Goal: Information Seeking & Learning: Find specific fact

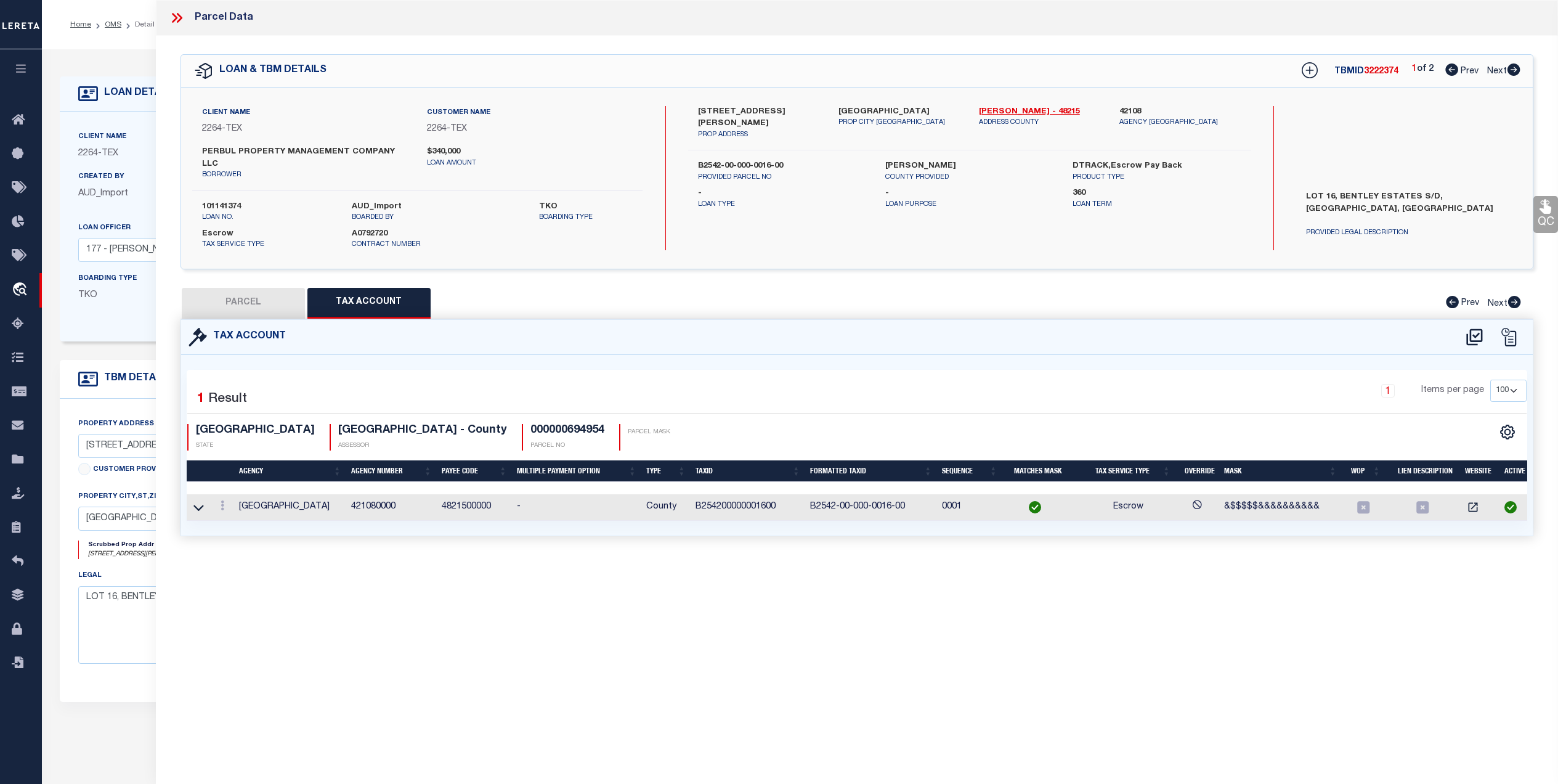
select select "100"
select select "22438"
select select "8148"
select select "Escrow"
click at [111, 341] on div "Client Name 2264 - TEX Customer Name 2264 - TEX Contract Number A0792720" at bounding box center [613, 226] width 1107 height 230
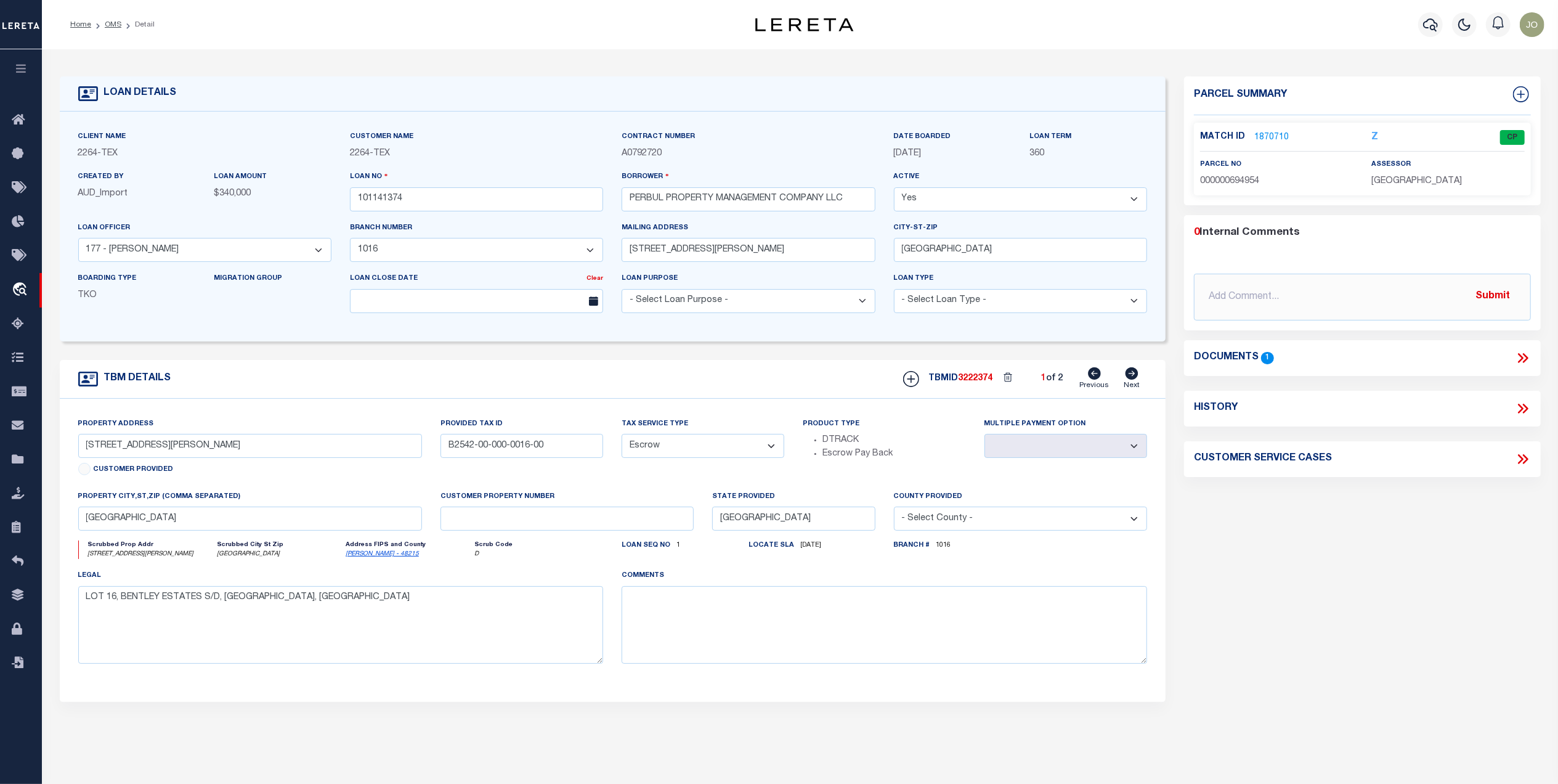
click at [1267, 135] on link "1870710" at bounding box center [1271, 138] width 34 height 13
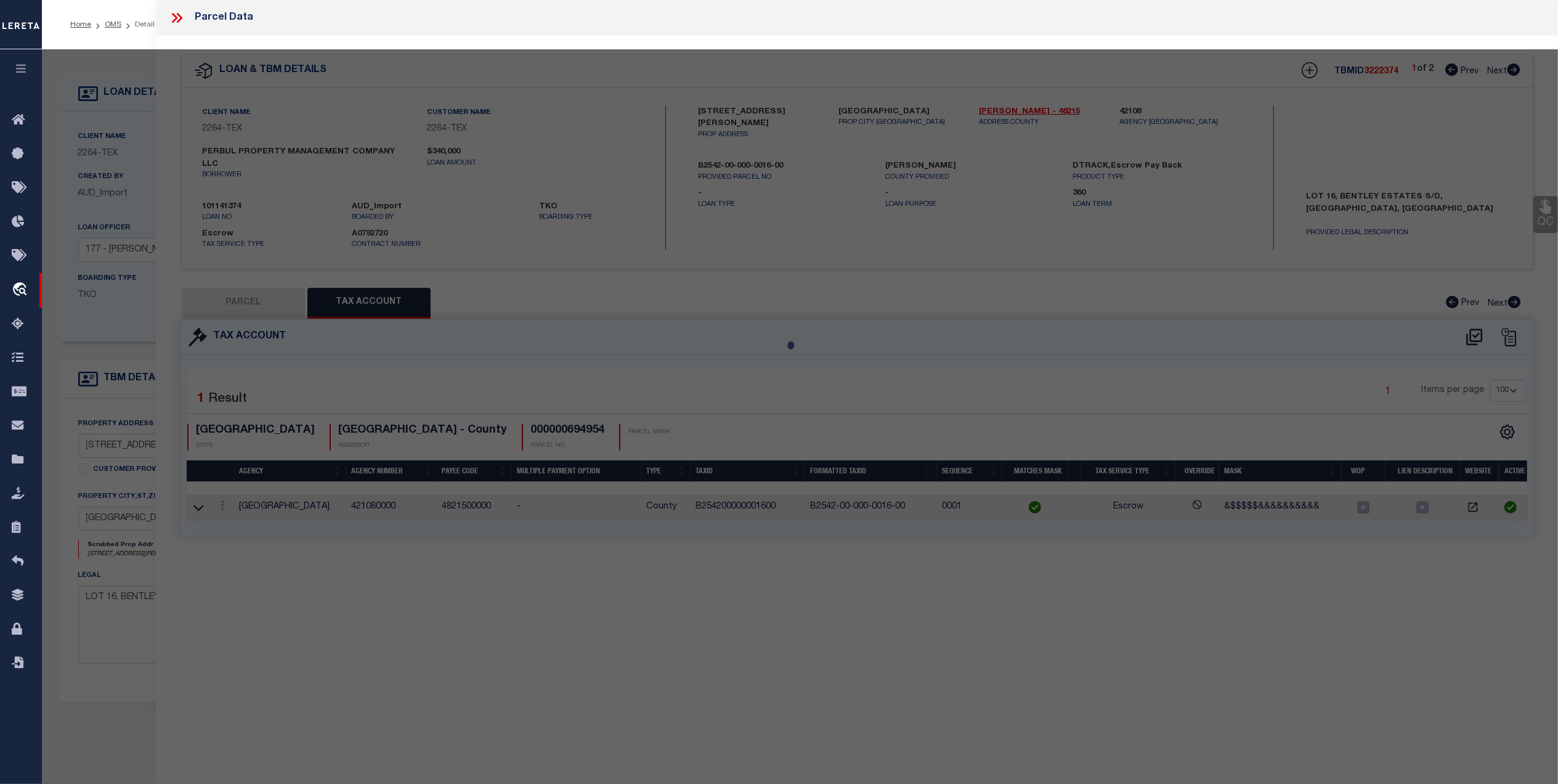
select select "AS"
checkbox input "false"
select select "CP"
type input "PERBUL PROPERTY MANAGEMENT COMPANY LLC"
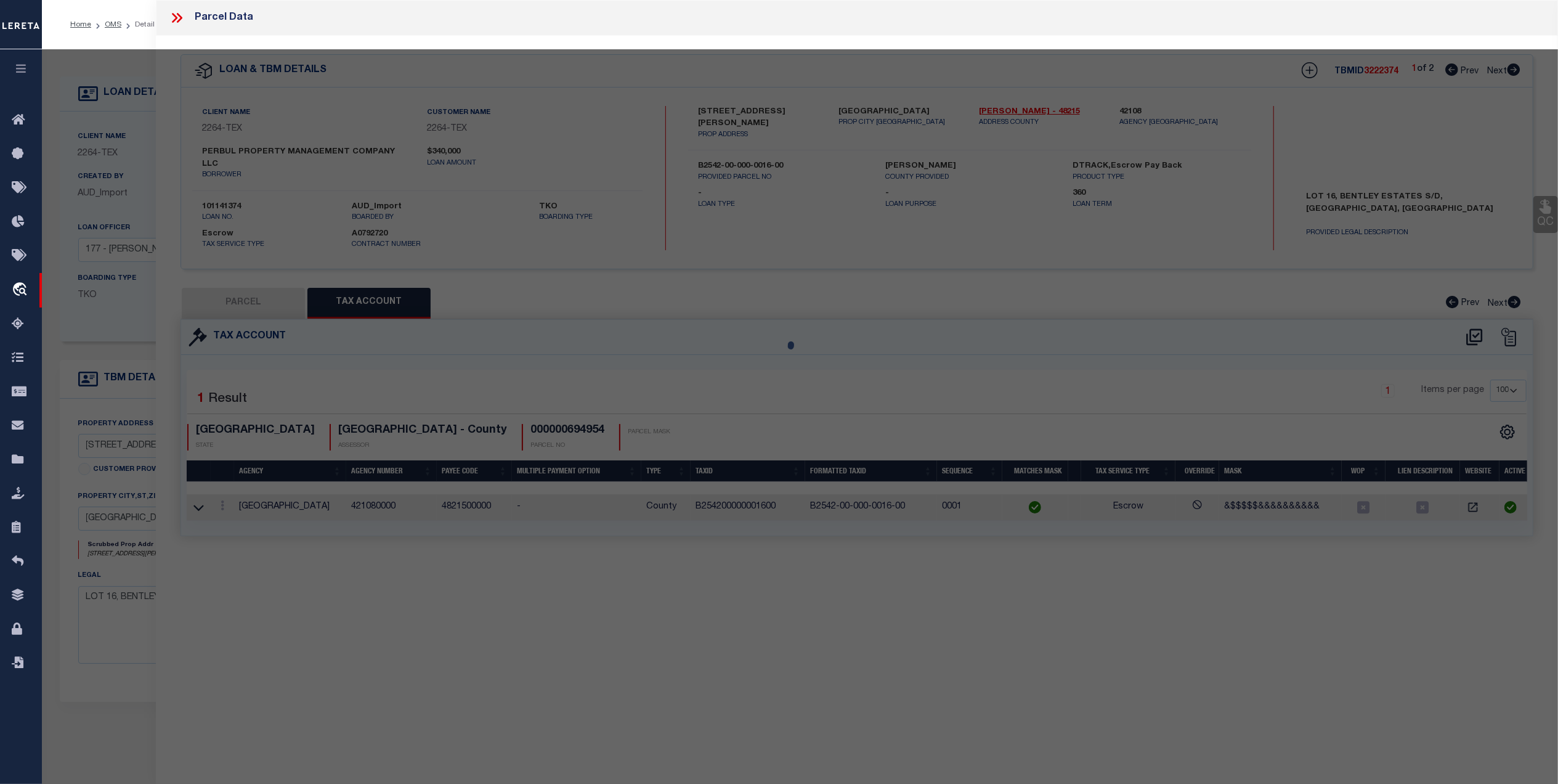
select select
type input "4823 S JACKSON RD"
checkbox input "false"
type input "EDINBURG TX 78539"
type textarea "BENTLEY ESTATES LOT 16"
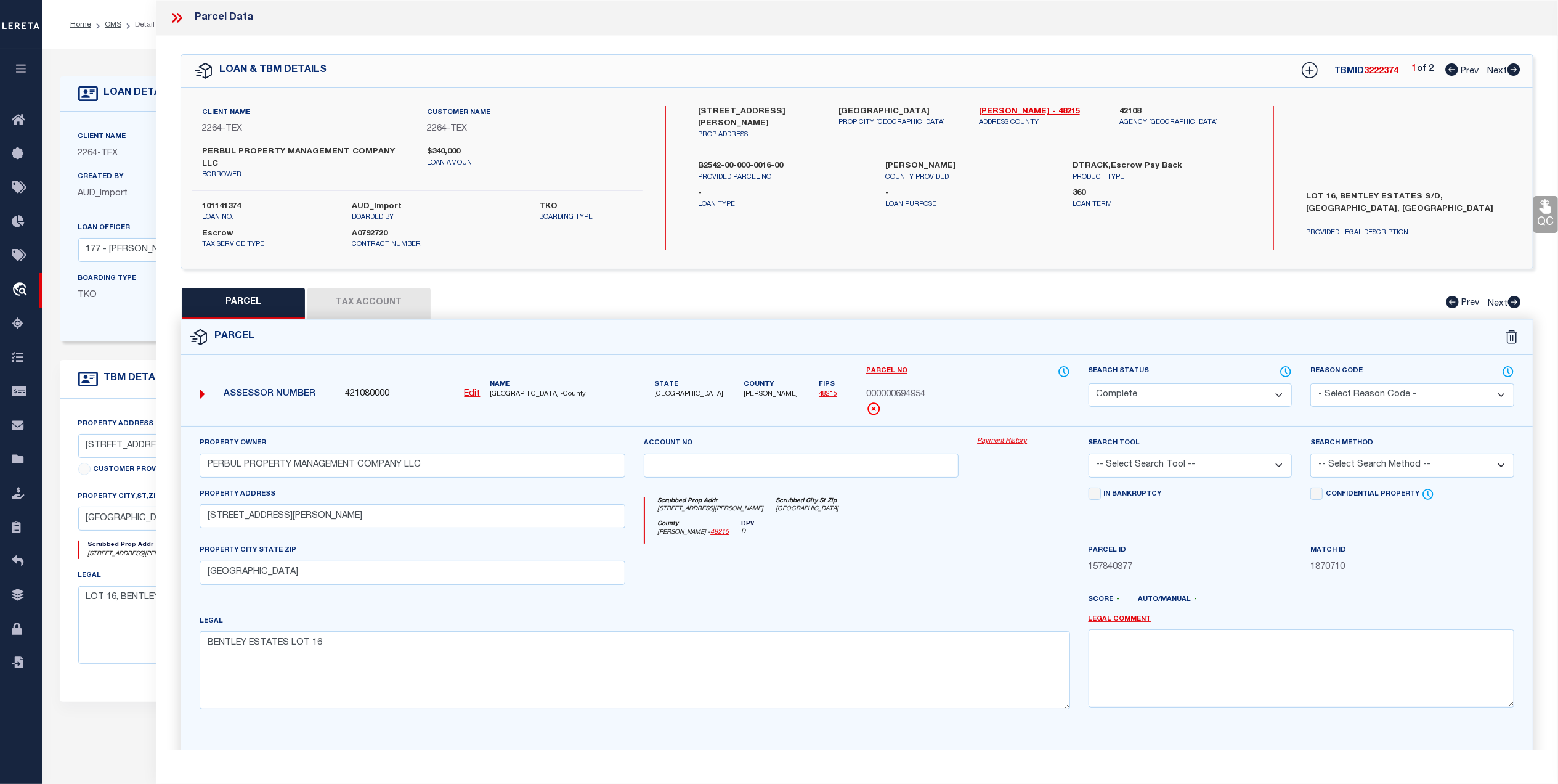
click at [100, 358] on form "LOAN DETAILS Client Name 2264 - TEX 2264 - TEX" at bounding box center [613, 413] width 1107 height 673
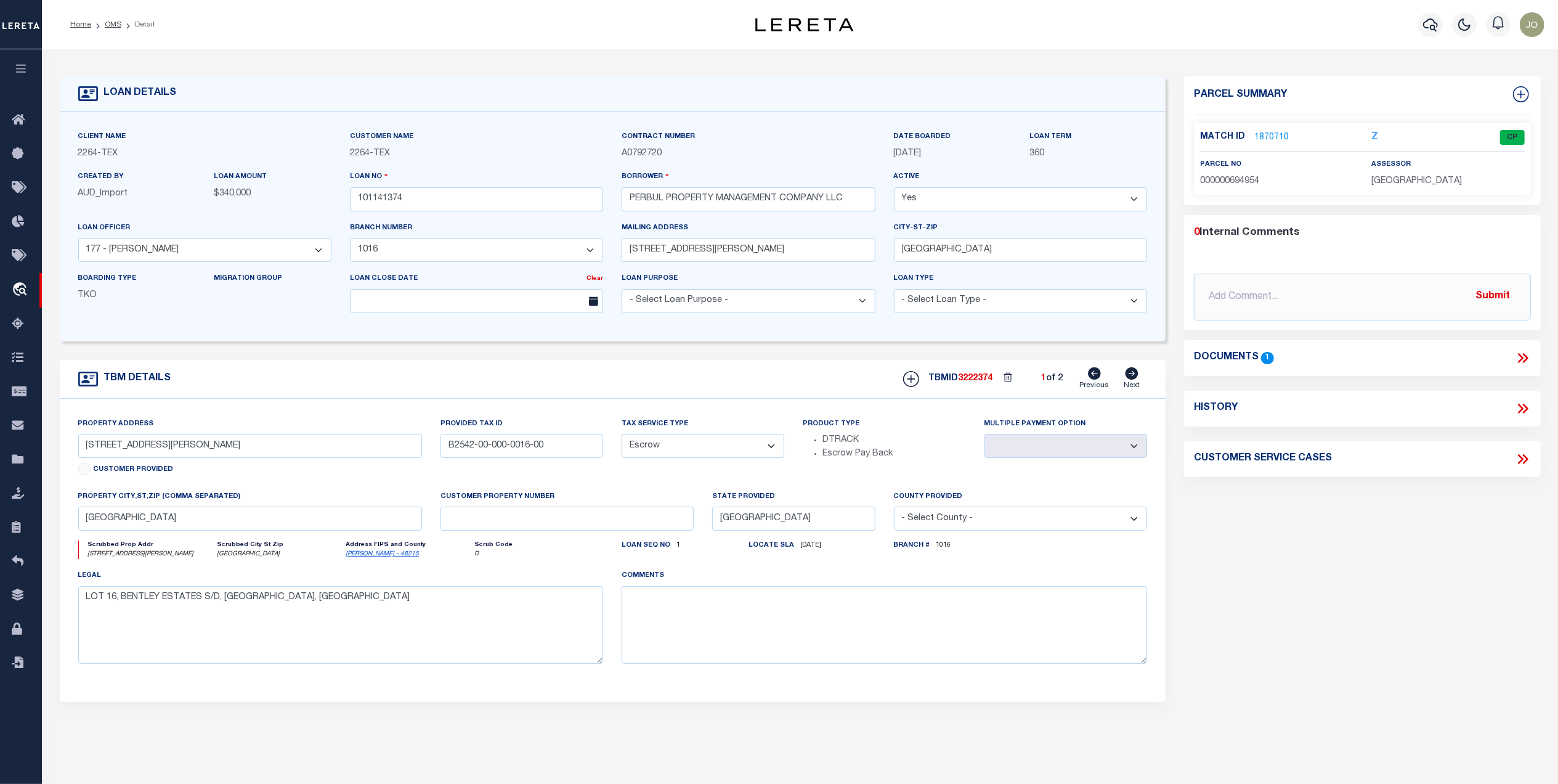
click at [1278, 135] on link "1870710" at bounding box center [1271, 138] width 34 height 13
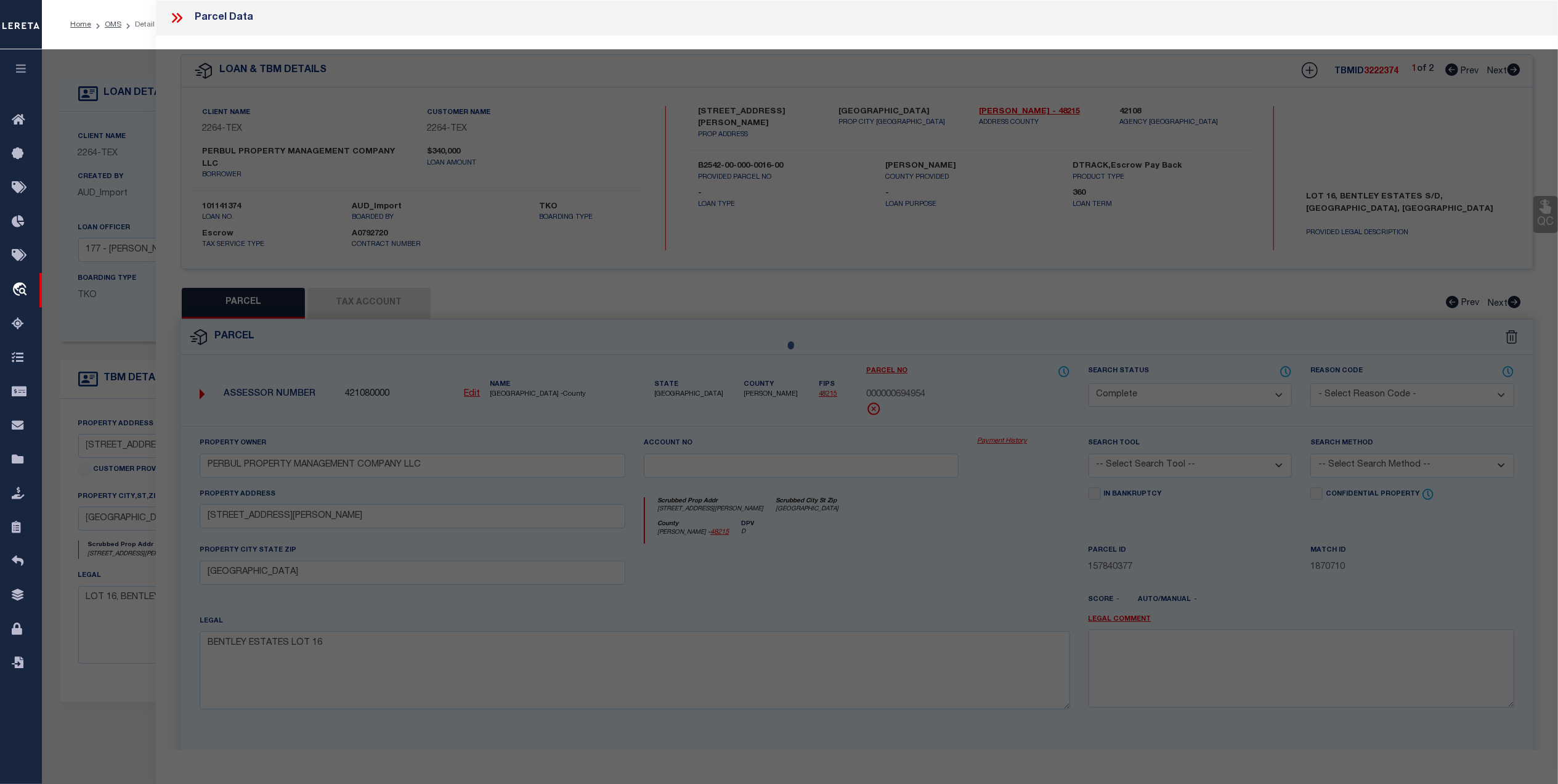
select select "AS"
checkbox input "false"
select select "CP"
type input "PERBUL PROPERTY MANAGEMENT COMPANY LLC"
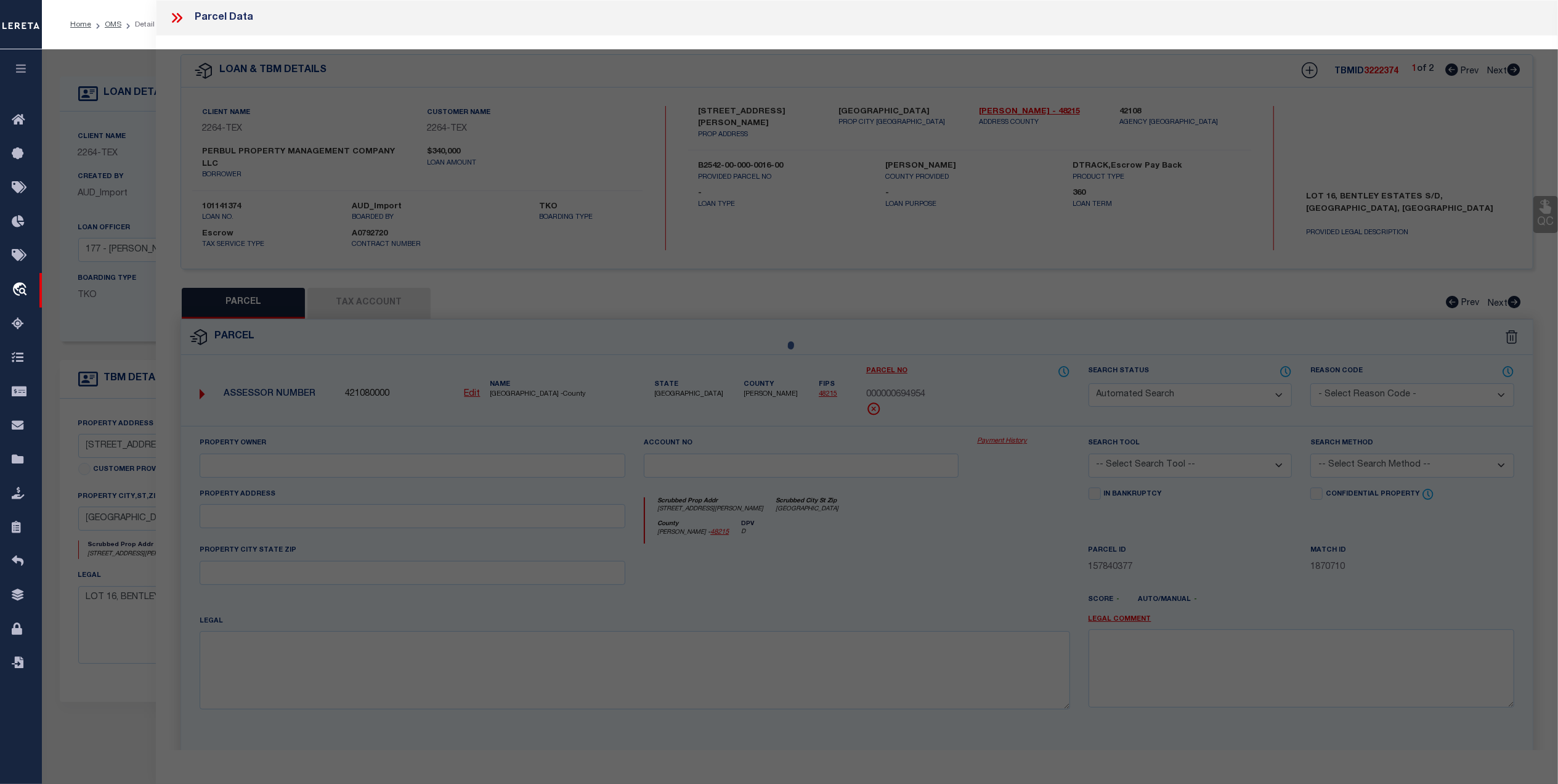
select select
type input "4823 S JACKSON RD"
checkbox input "false"
type input "EDINBURG TX 78539"
type textarea "BENTLEY ESTATES LOT 16"
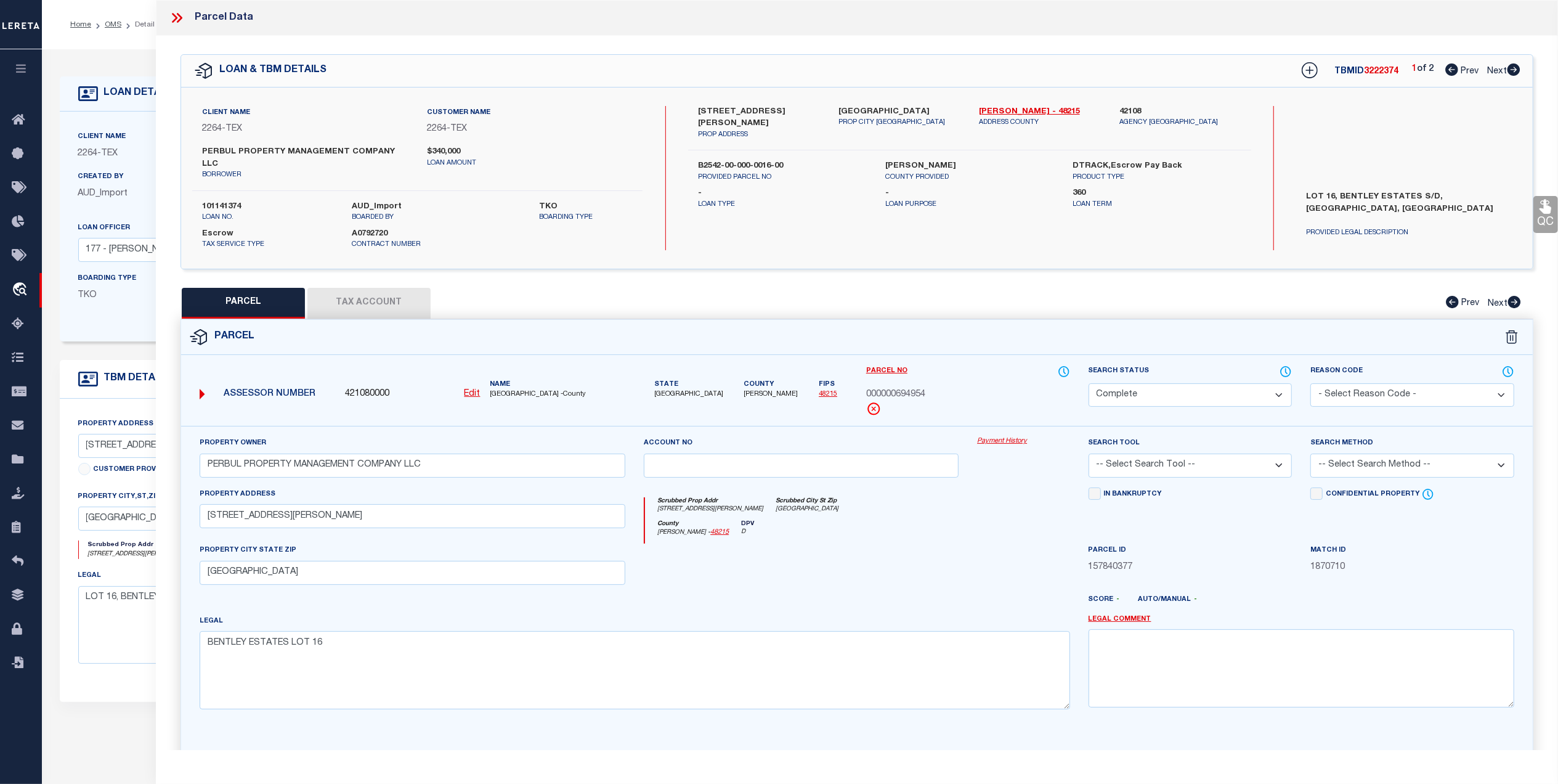
click at [618, 240] on div "Client Name 2264 - TEX Customer Name 2264 - TEX borrower" at bounding box center [857, 178] width 1352 height 181
click at [666, 426] on div "Property Owner PERBUL PROPERTY MANAGEMENT COMPANY LLC Account no Payment Histor…" at bounding box center [857, 587] width 1352 height 322
click at [958, 500] on div "Scrubbed Prop Addr 4823 S JACKSON RD Scrubbed City St Zip EDINBURG TX 78539" at bounding box center [857, 509] width 424 height 23
click at [349, 287] on button "Tax Account" at bounding box center [369, 302] width 123 height 31
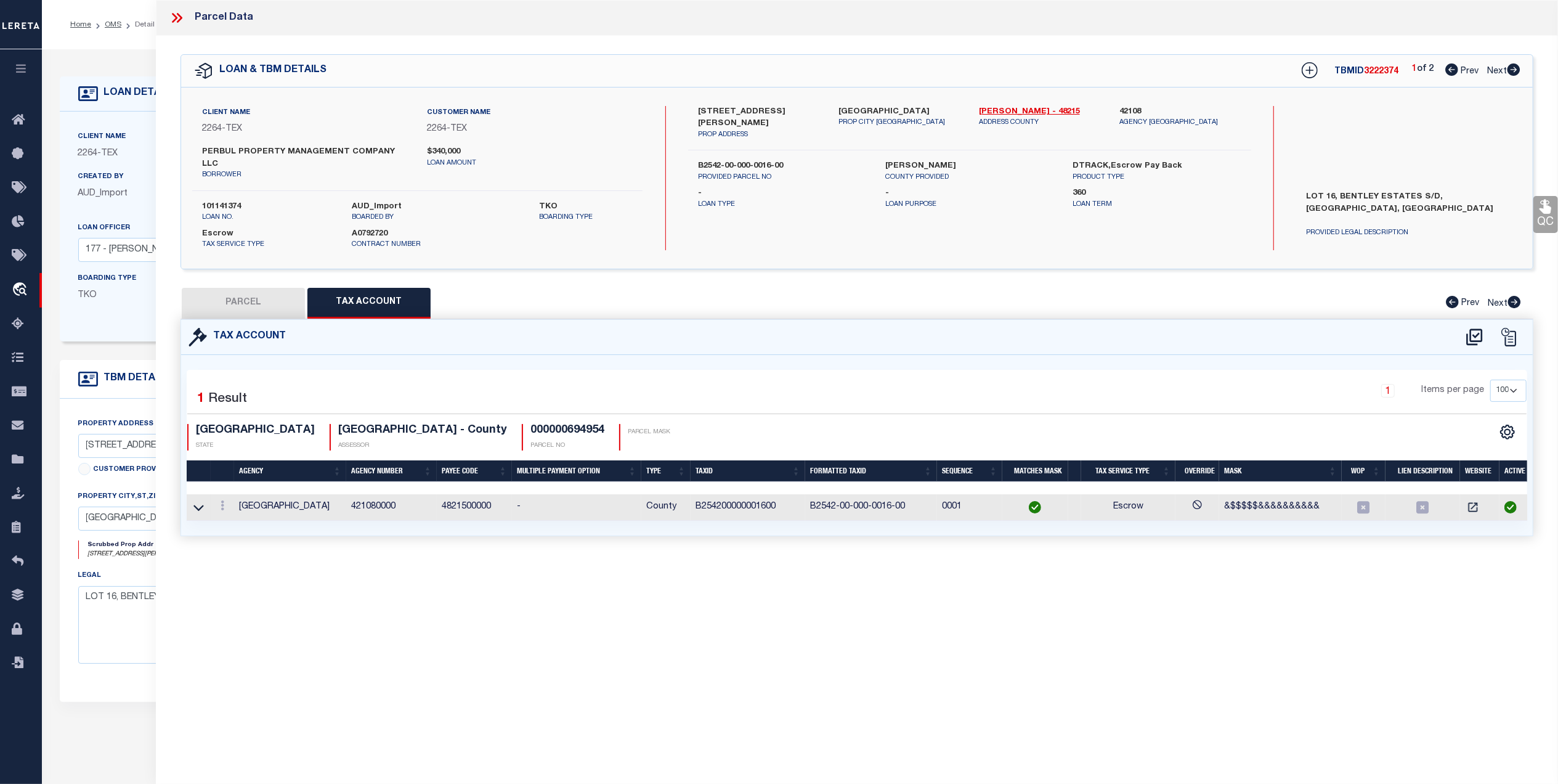
select select "100"
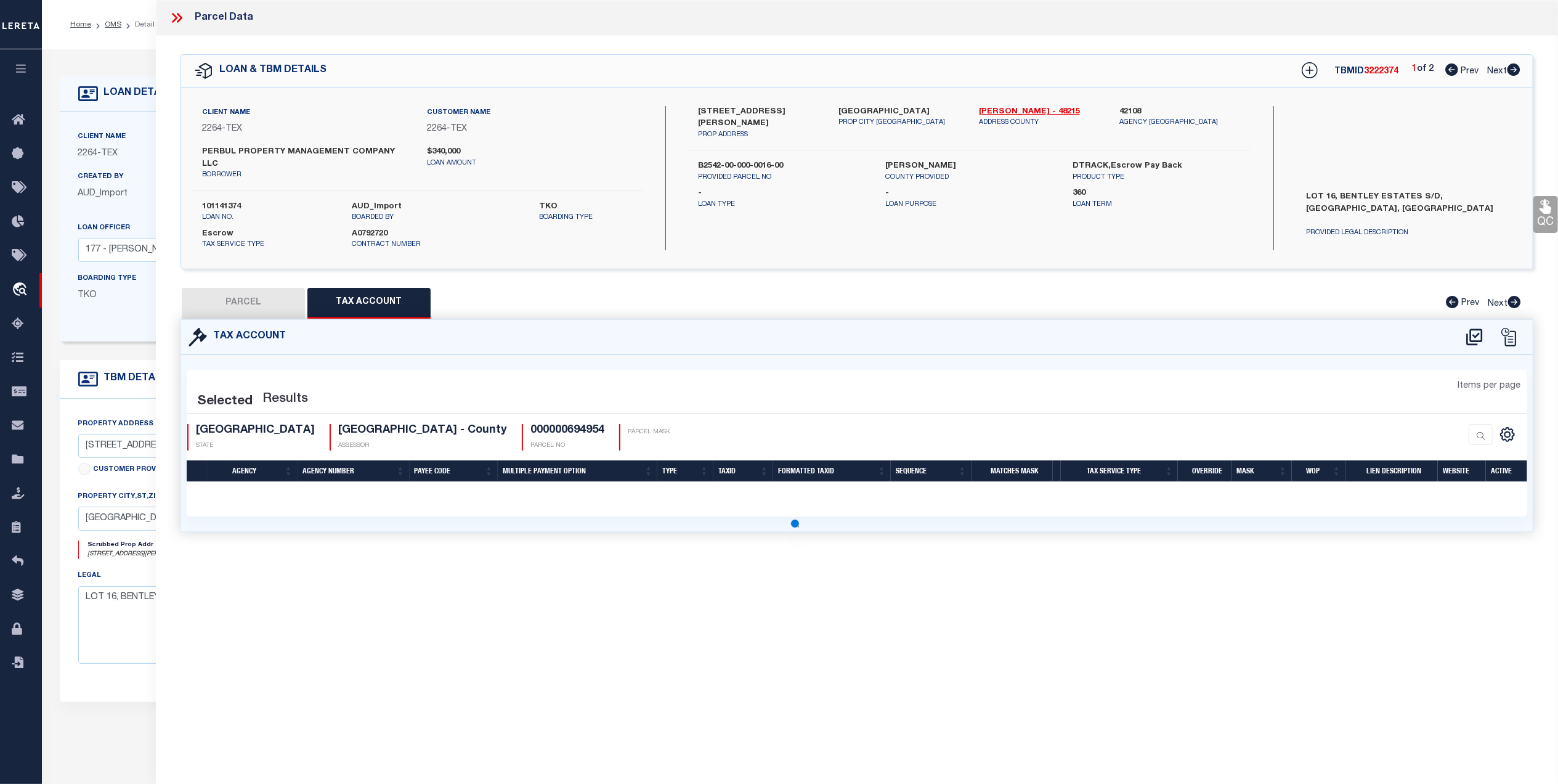
select select "100"
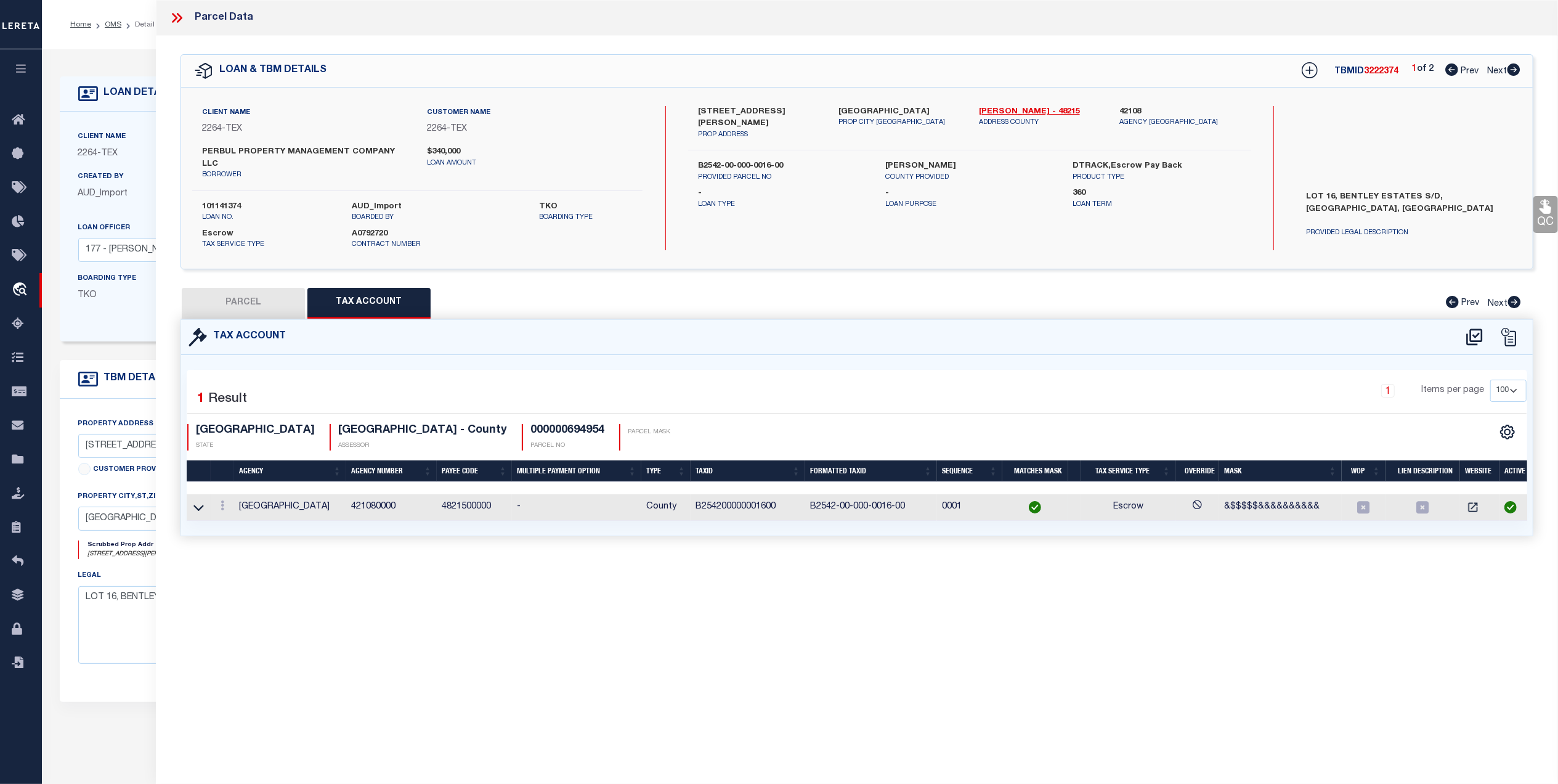
click at [754, 501] on td "B254200000001600" at bounding box center [748, 507] width 115 height 26
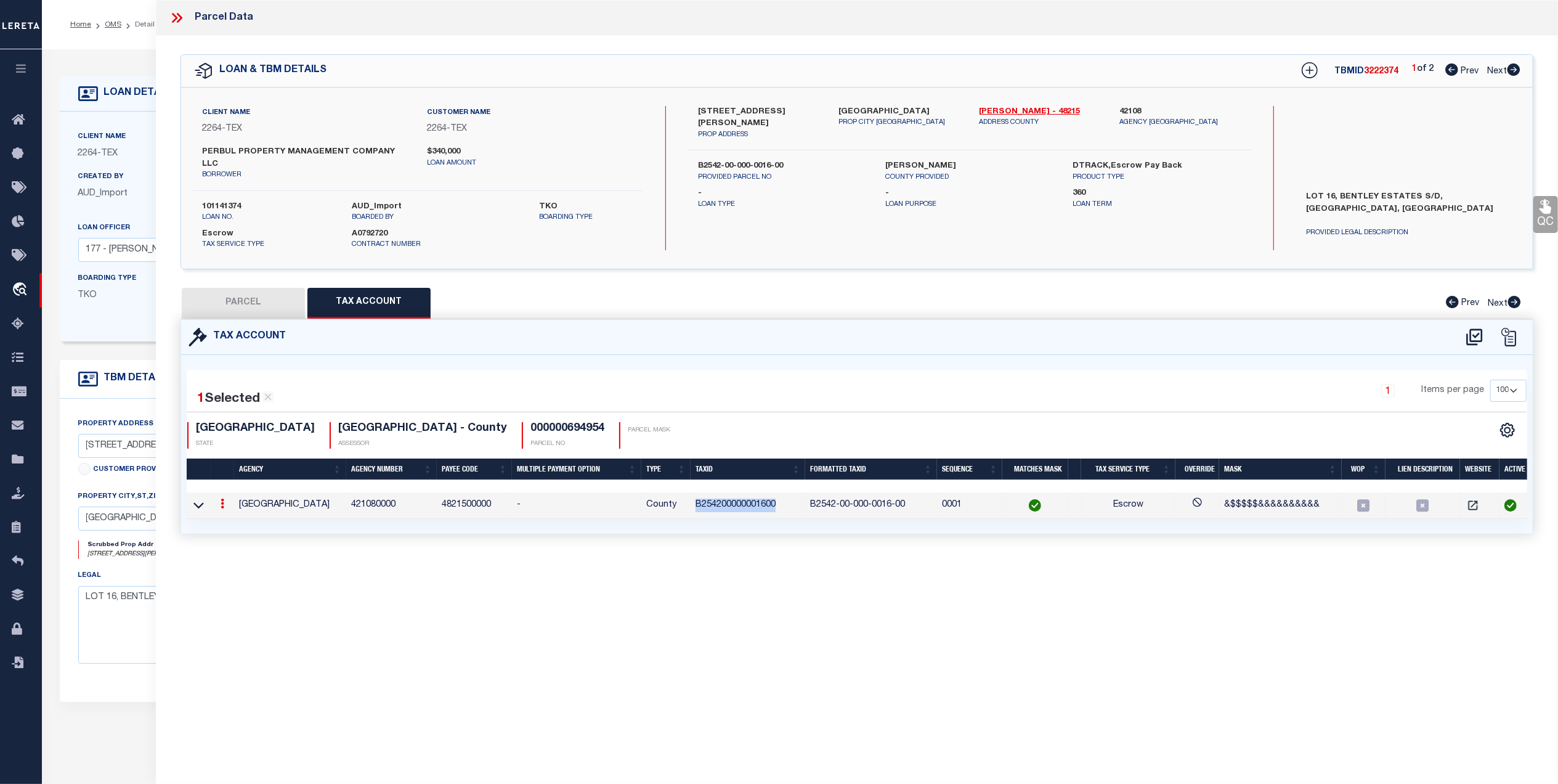
click at [754, 501] on td "B254200000001600" at bounding box center [748, 505] width 115 height 26
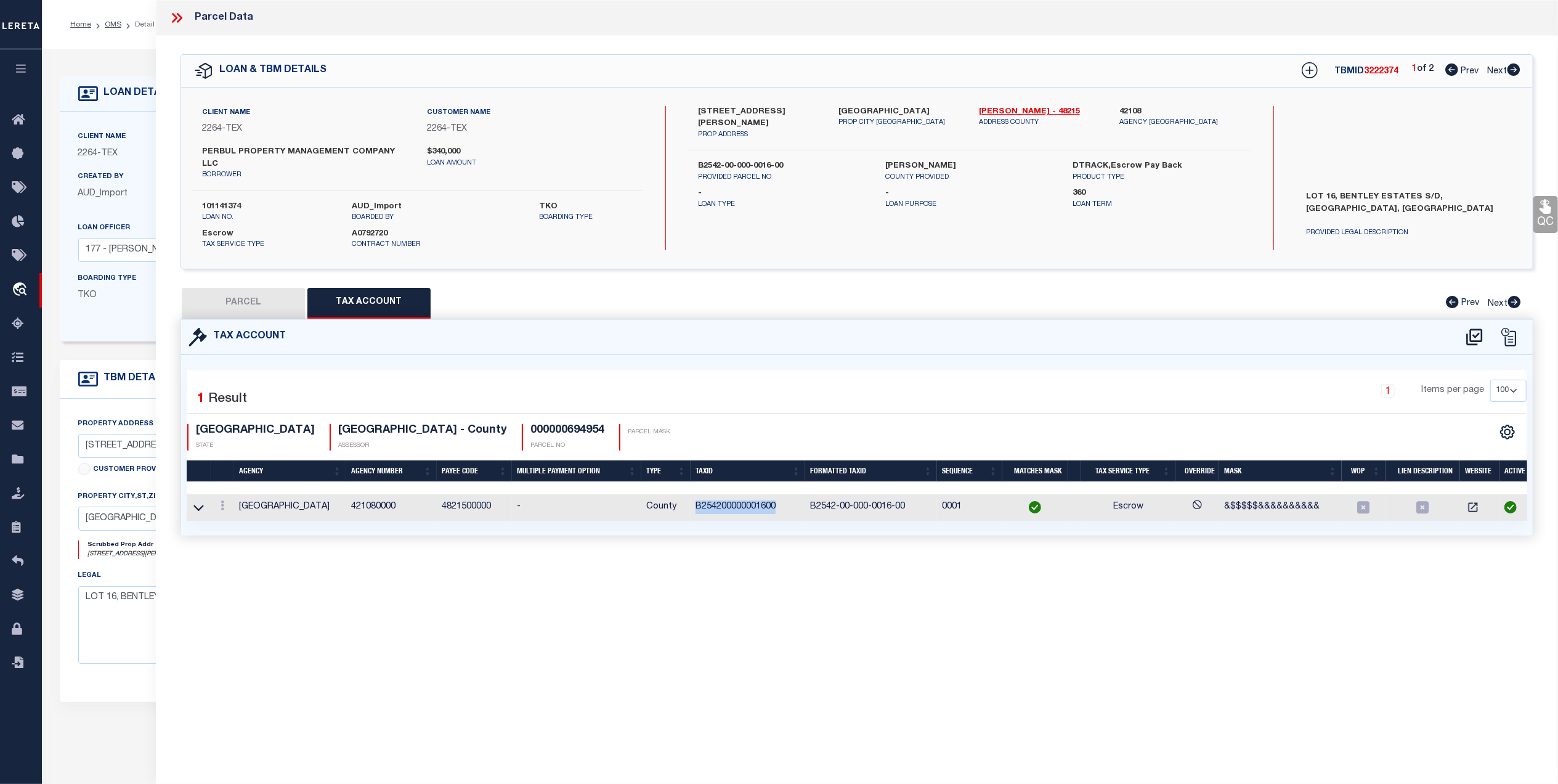
click at [756, 498] on td "B254200000001600" at bounding box center [748, 507] width 115 height 26
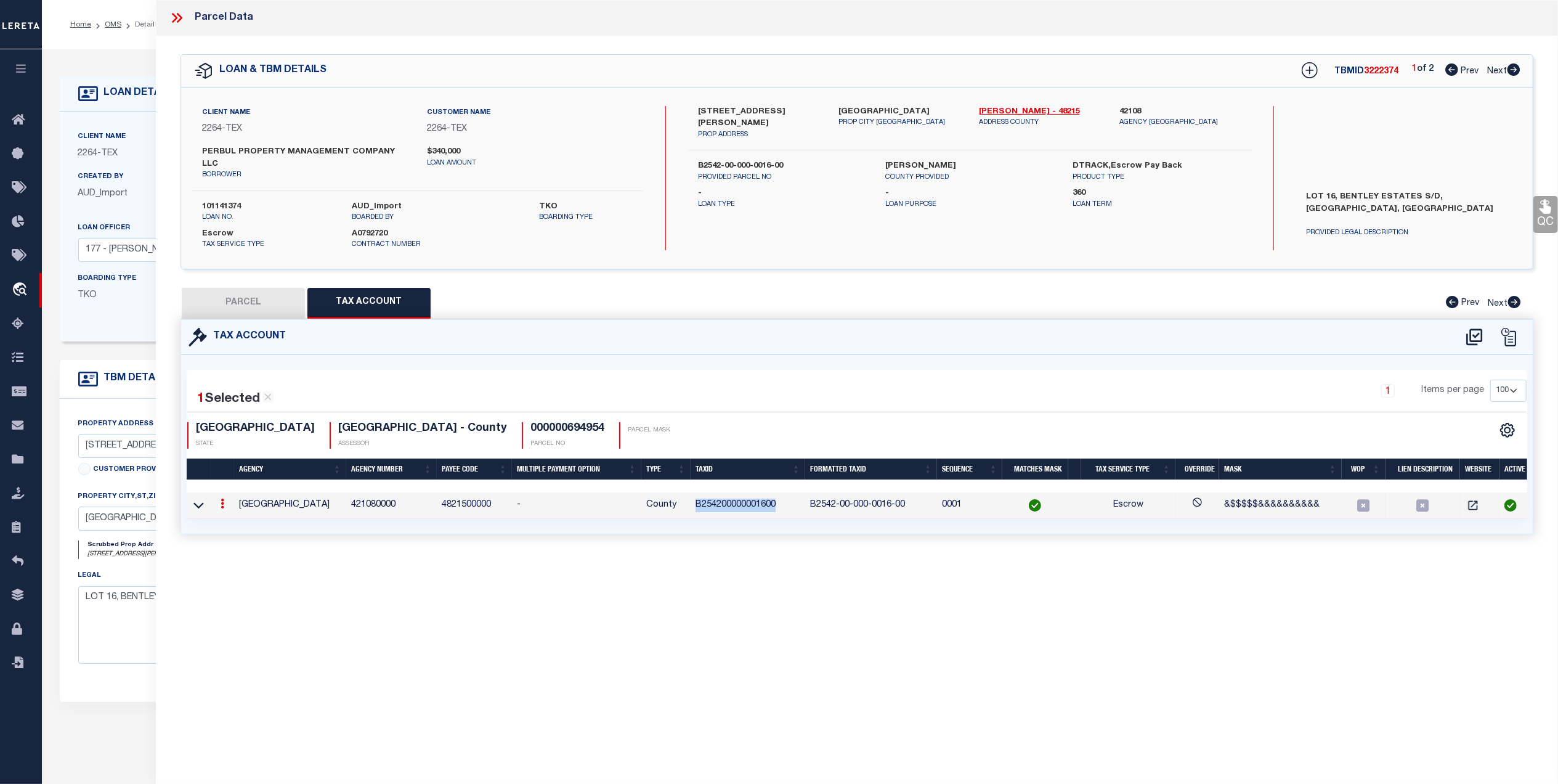
click at [756, 498] on td "B254200000001600" at bounding box center [748, 505] width 115 height 26
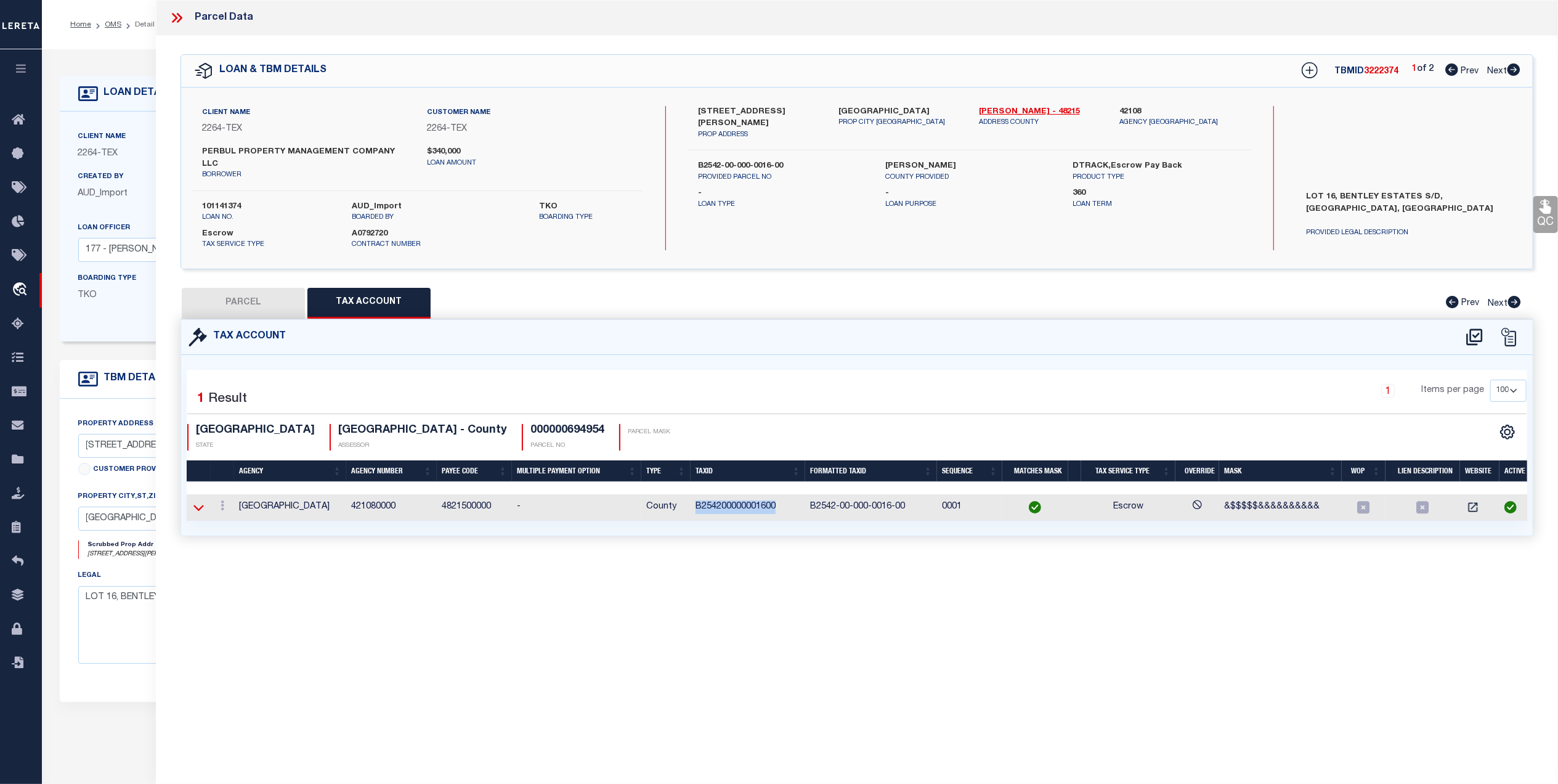
click at [203, 505] on icon at bounding box center [198, 508] width 10 height 6
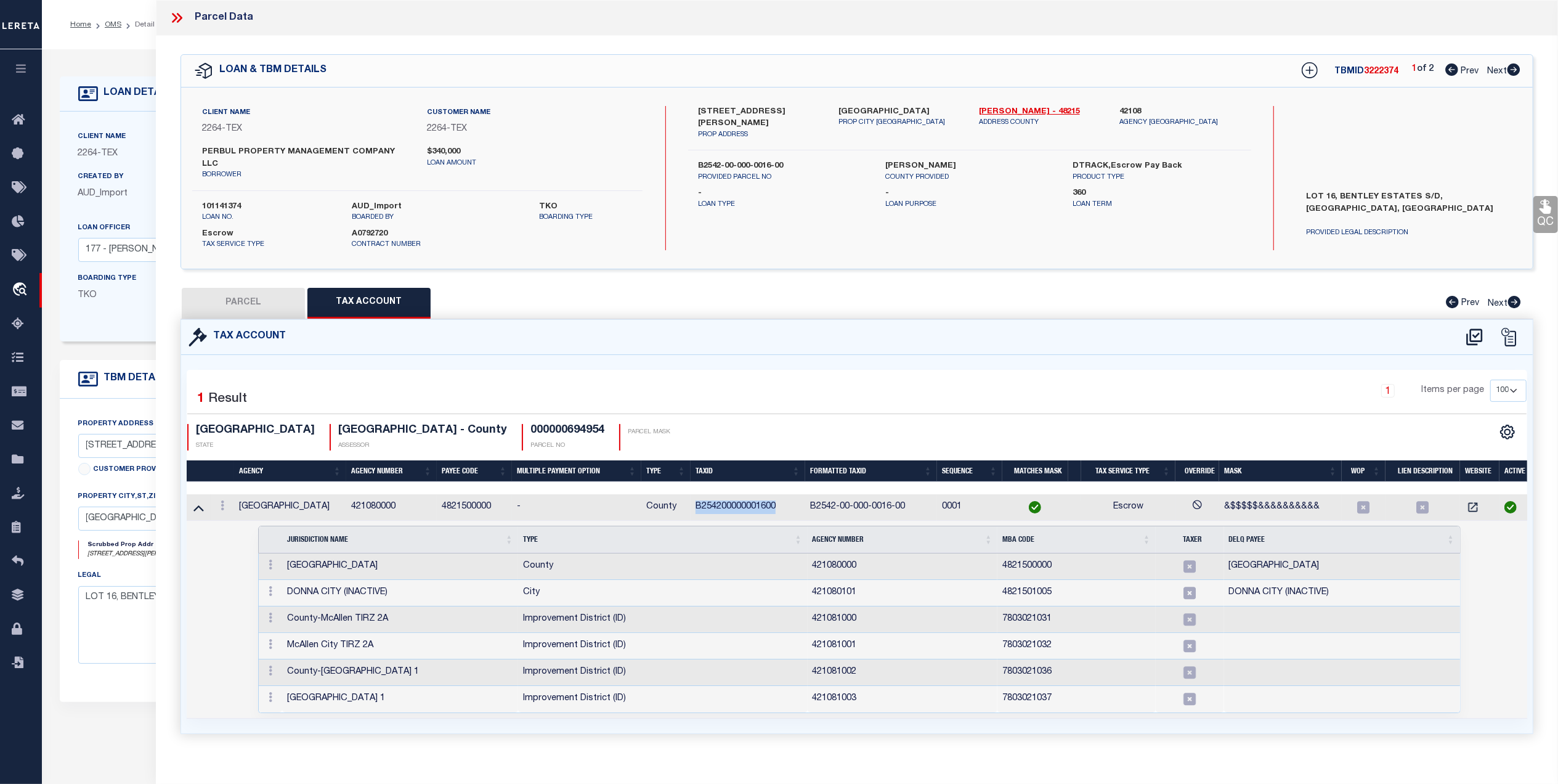
click at [782, 494] on td "B254200000001600" at bounding box center [748, 507] width 115 height 26
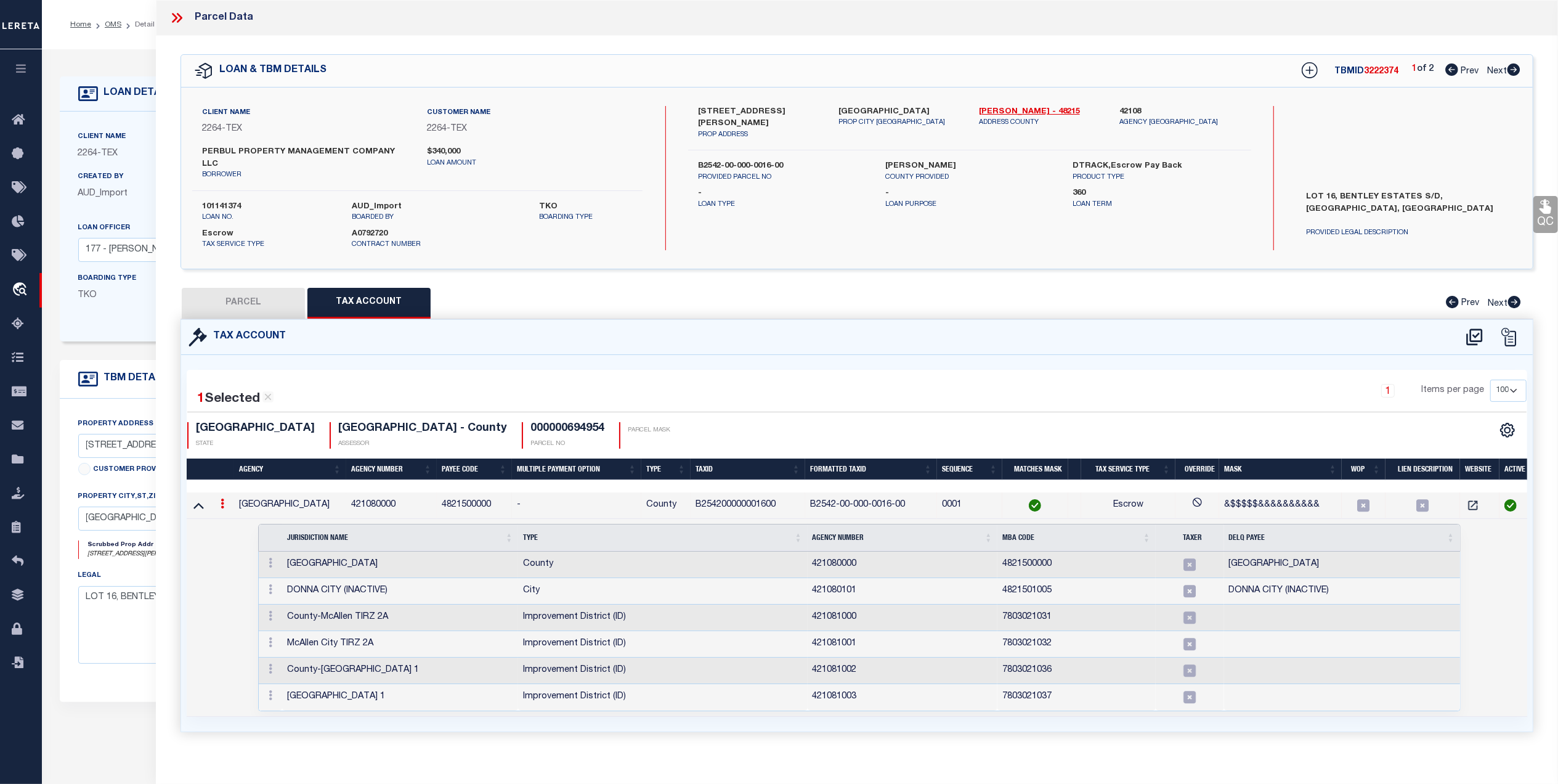
click at [754, 497] on td "B254200000001600" at bounding box center [748, 505] width 115 height 26
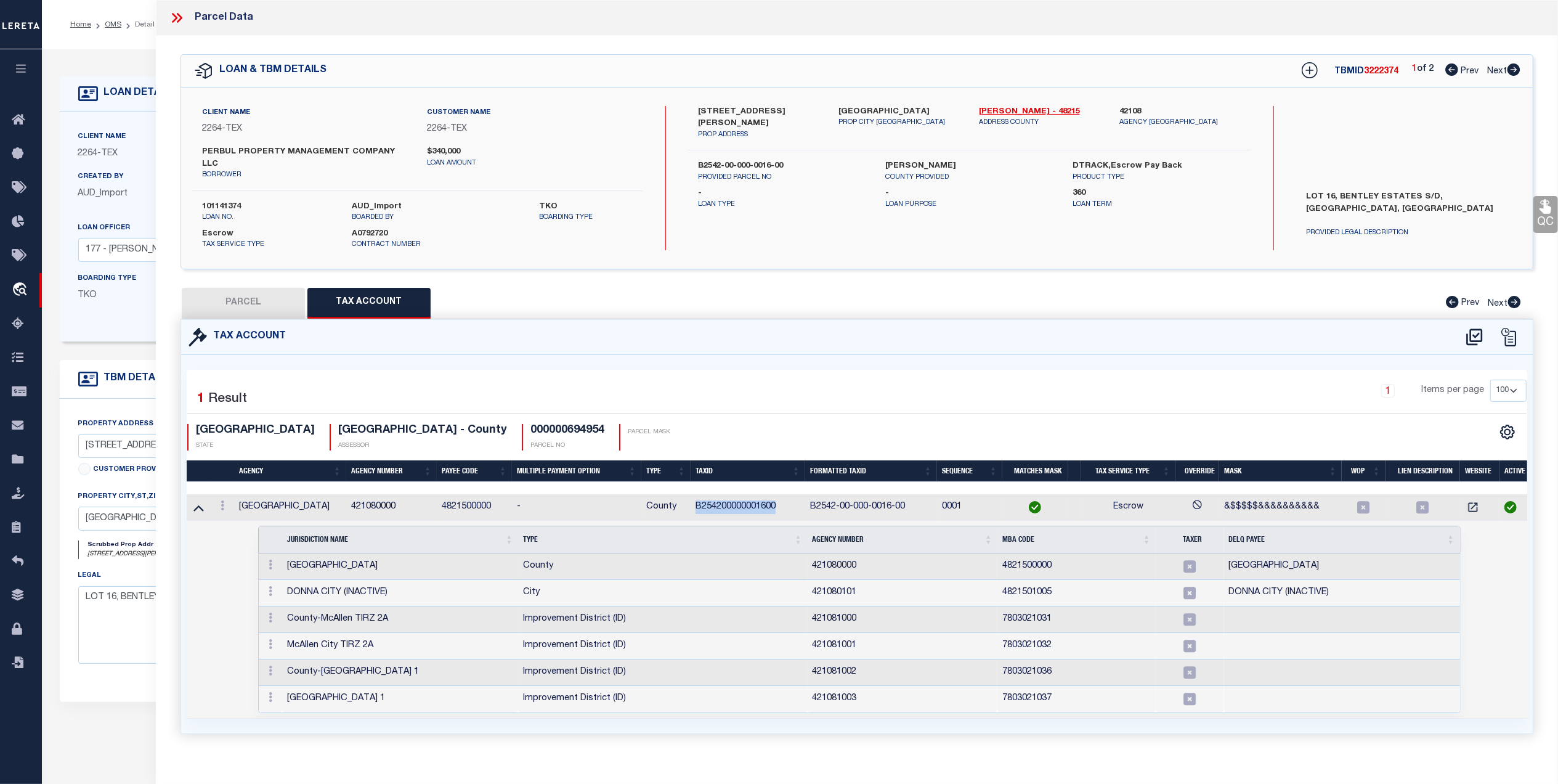
click at [754, 497] on td "B254200000001600" at bounding box center [748, 507] width 115 height 26
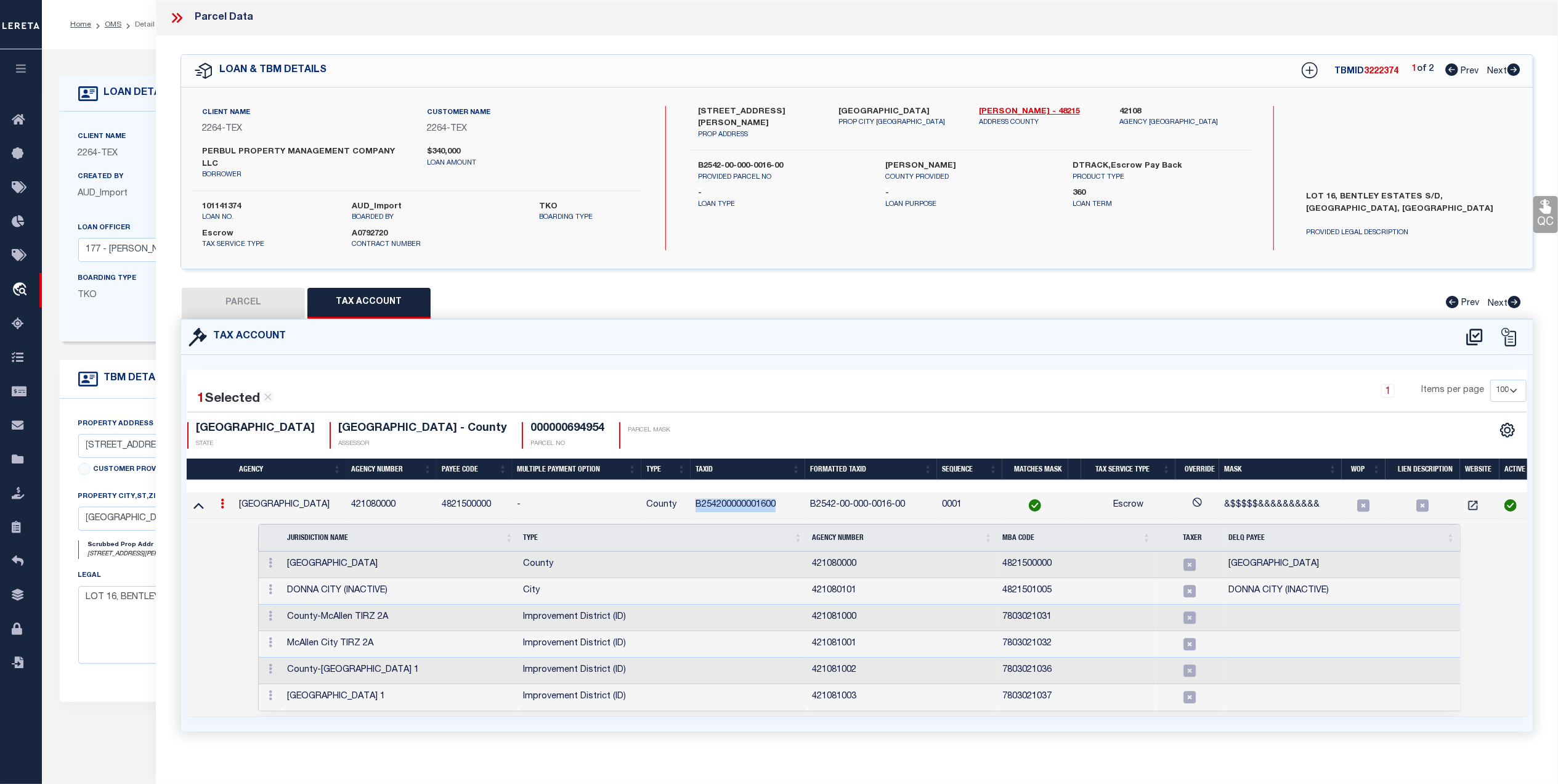
click at [753, 422] on div "TX STATE HIDALGO COUNTY - County ASSESSOR 000000694954 PARCEL NO PARCEL MASK" at bounding box center [521, 435] width 670 height 26
click at [375, 495] on td "421080000" at bounding box center [392, 505] width 91 height 26
copy td "421080000"
click at [715, 494] on td "B254200000001600" at bounding box center [748, 505] width 115 height 26
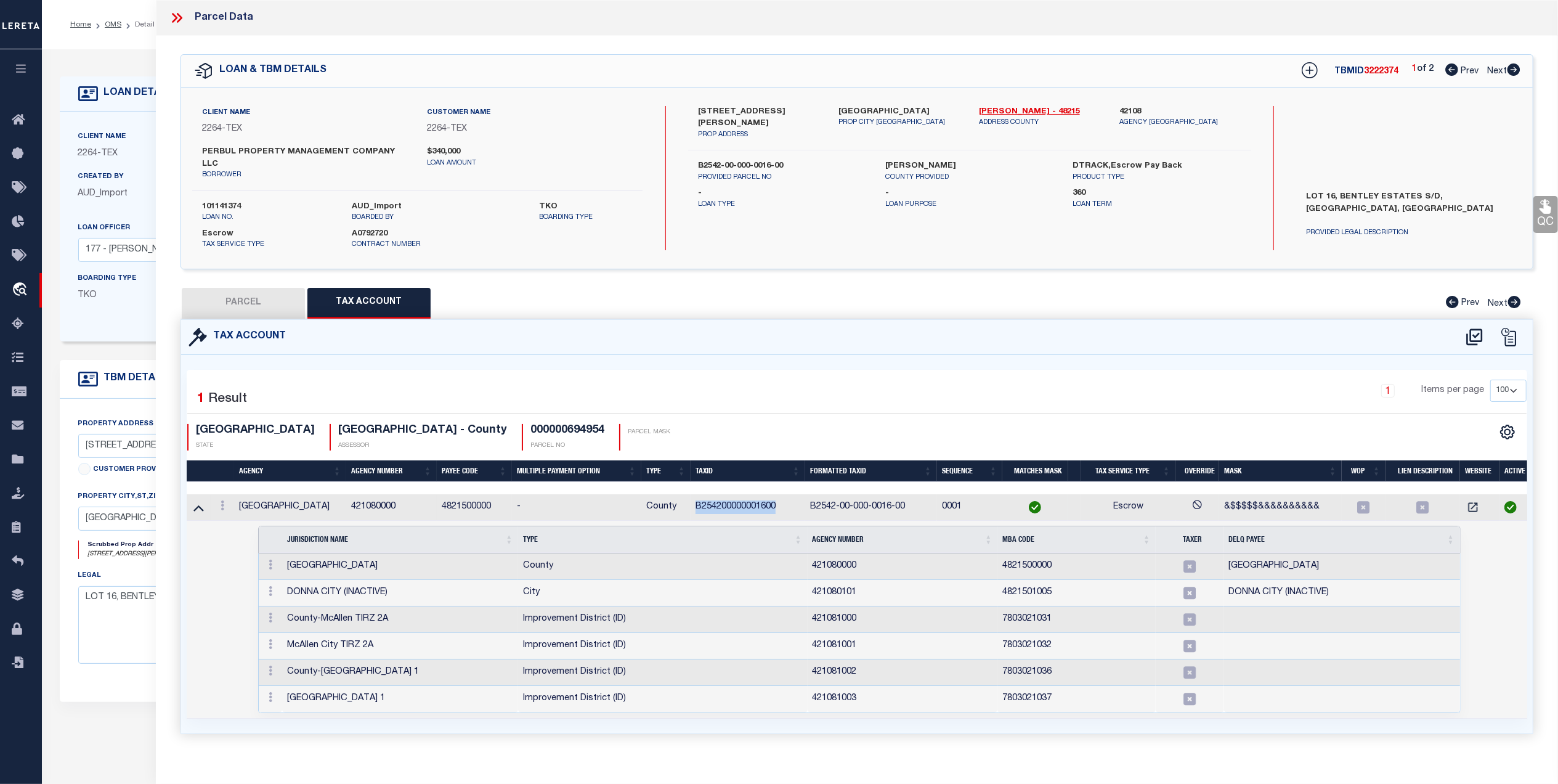
click at [715, 494] on td "B254200000001600" at bounding box center [748, 507] width 115 height 26
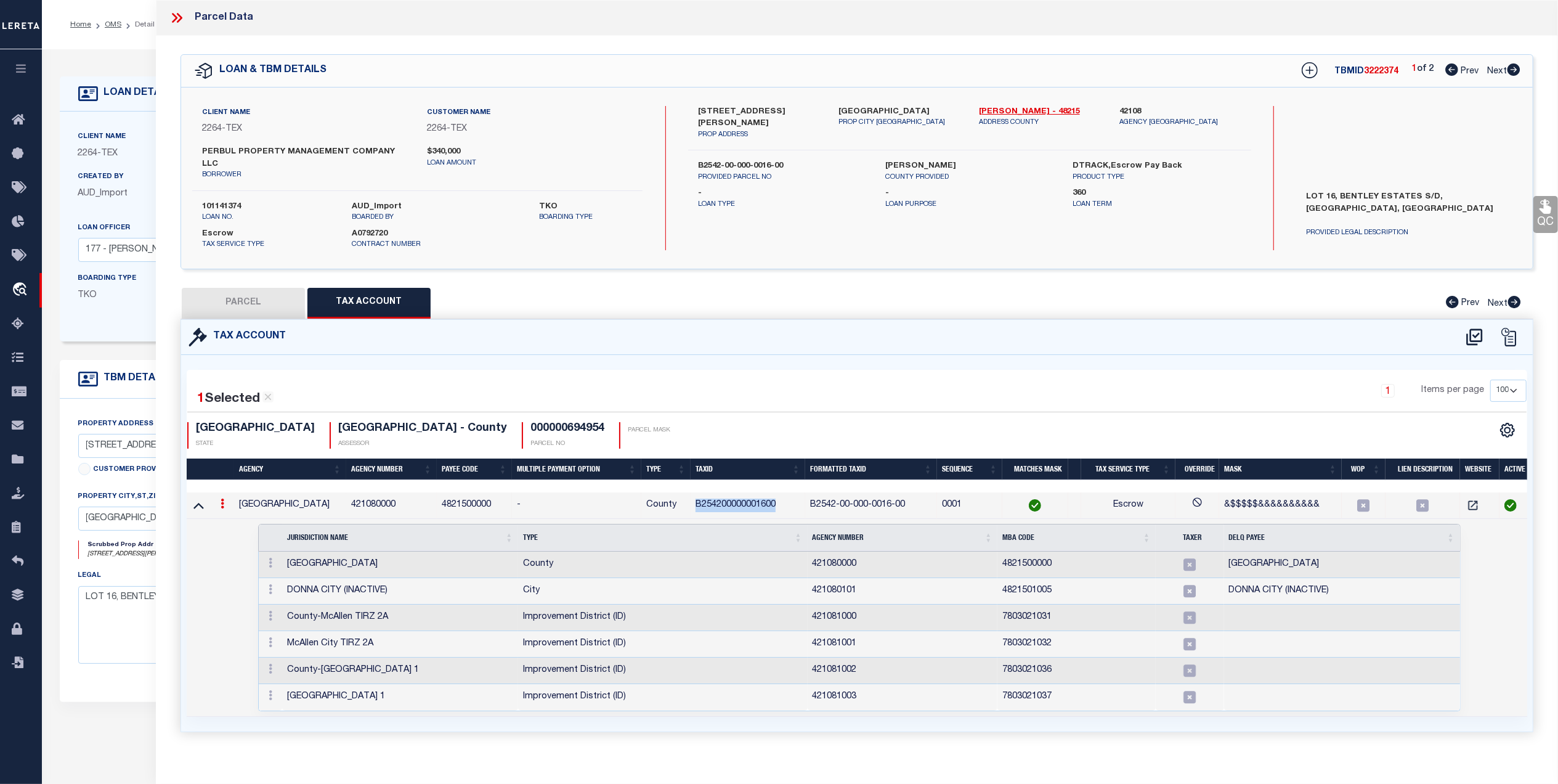
copy td "B254200000001600"
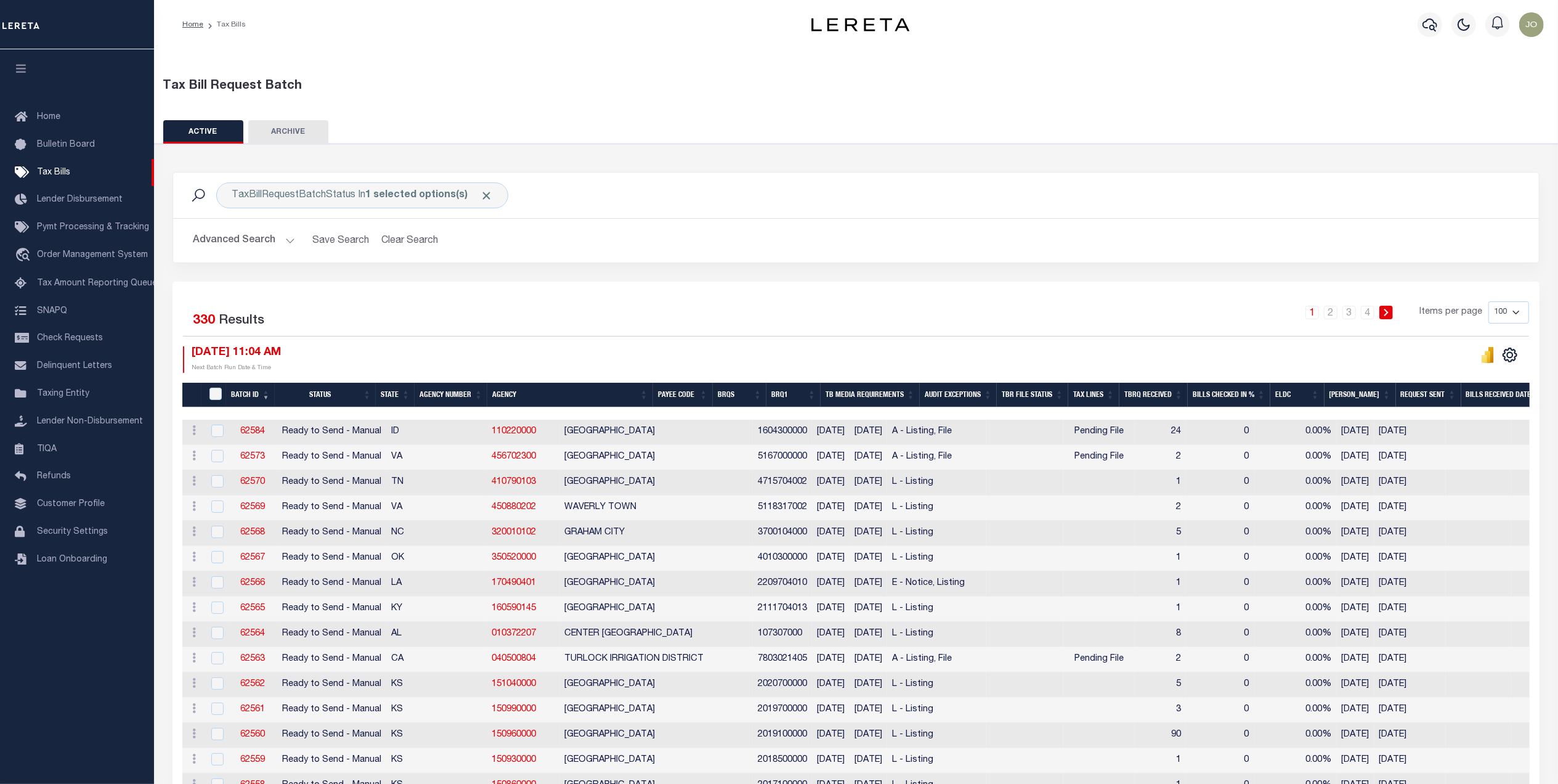
click at [422, 361] on div "08/21/2025 11:04 AM Next Batch Run Date & Time" at bounding box center [520, 359] width 674 height 26
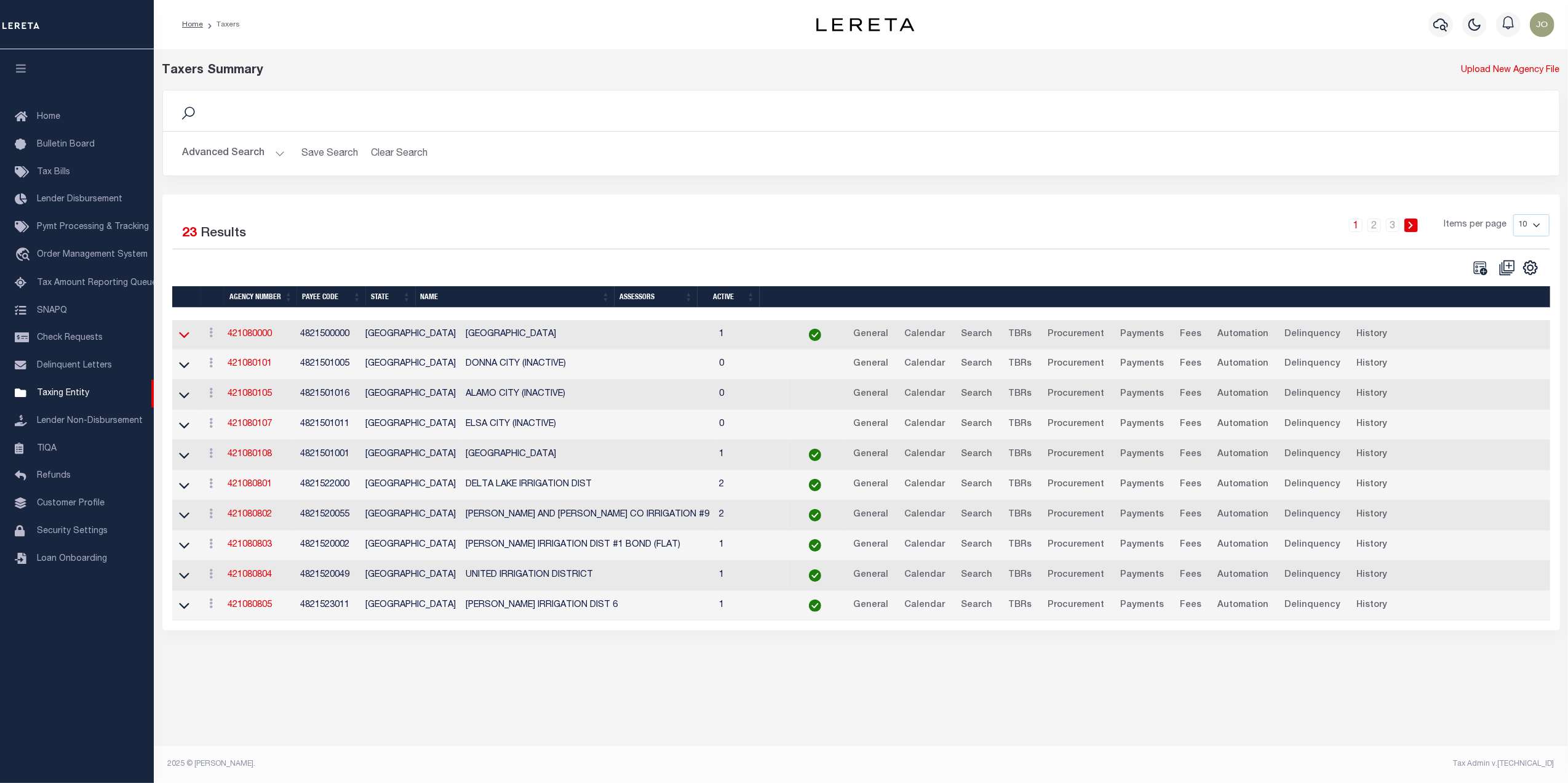
click at [186, 339] on icon at bounding box center [184, 335] width 10 height 6
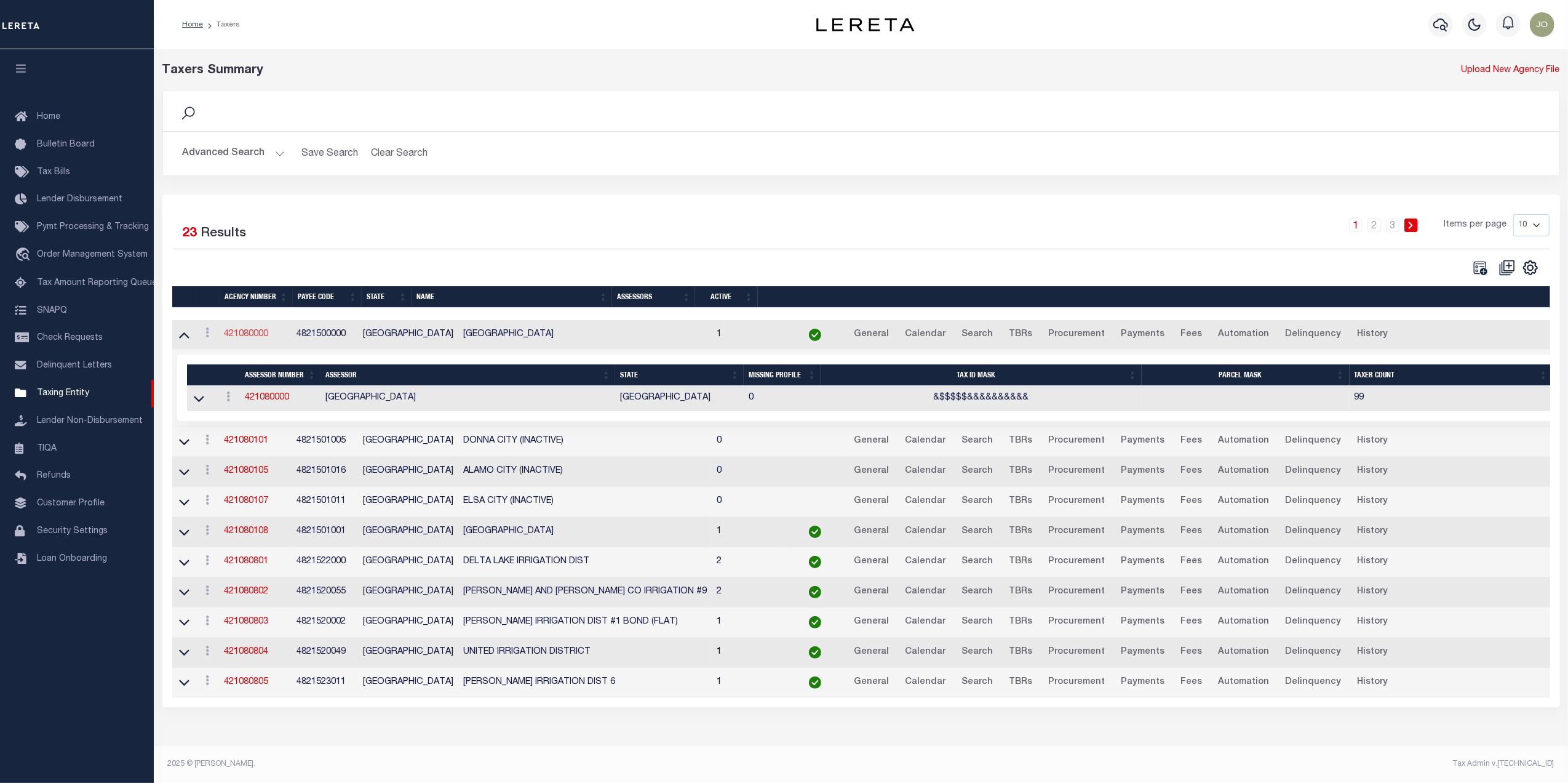
click at [260, 333] on link "421080000" at bounding box center [247, 334] width 45 height 9
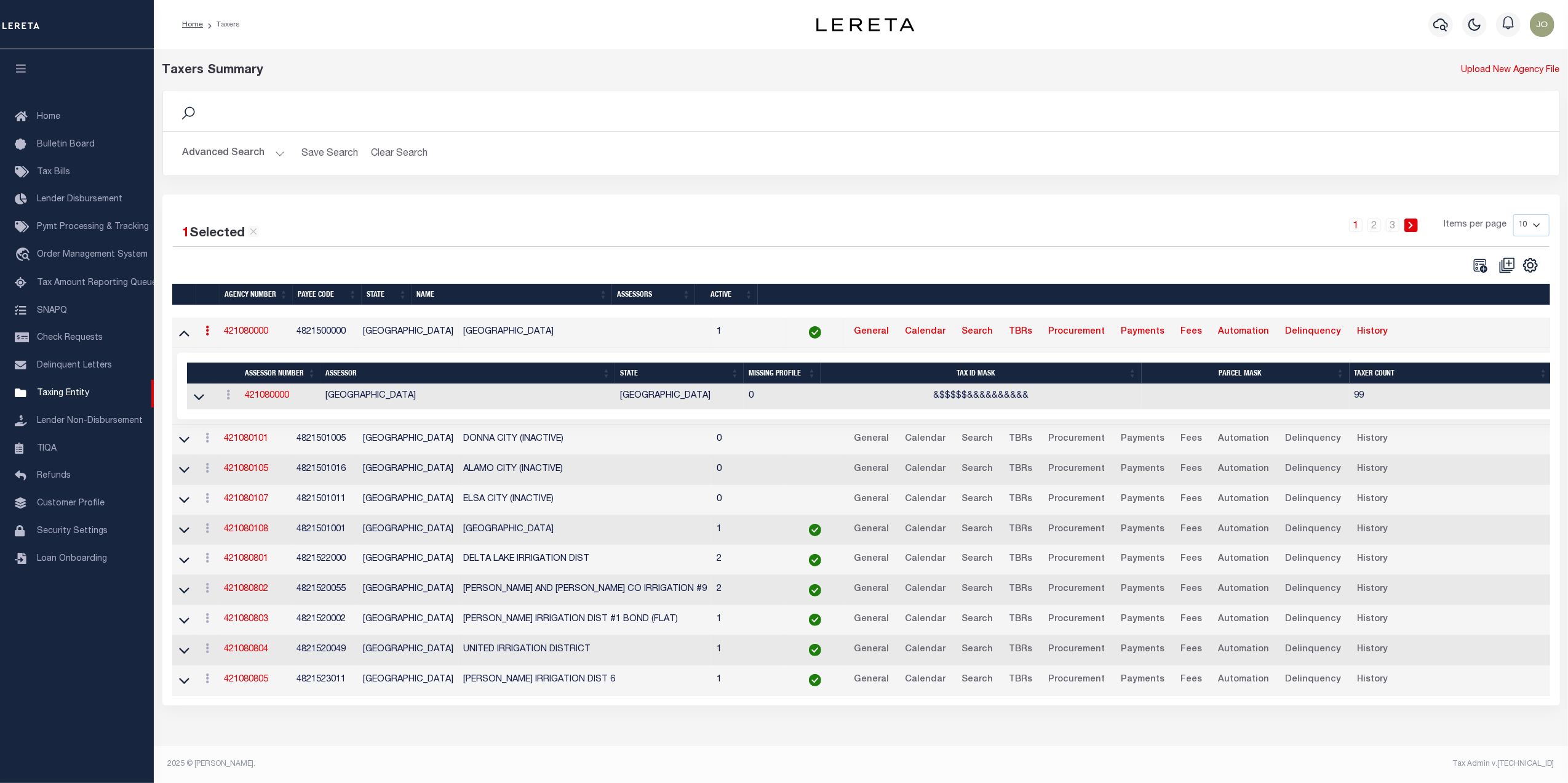
click at [554, 246] on div "1 2 3 Items per page 10 25 50 100" at bounding box center [1035, 230] width 1028 height 32
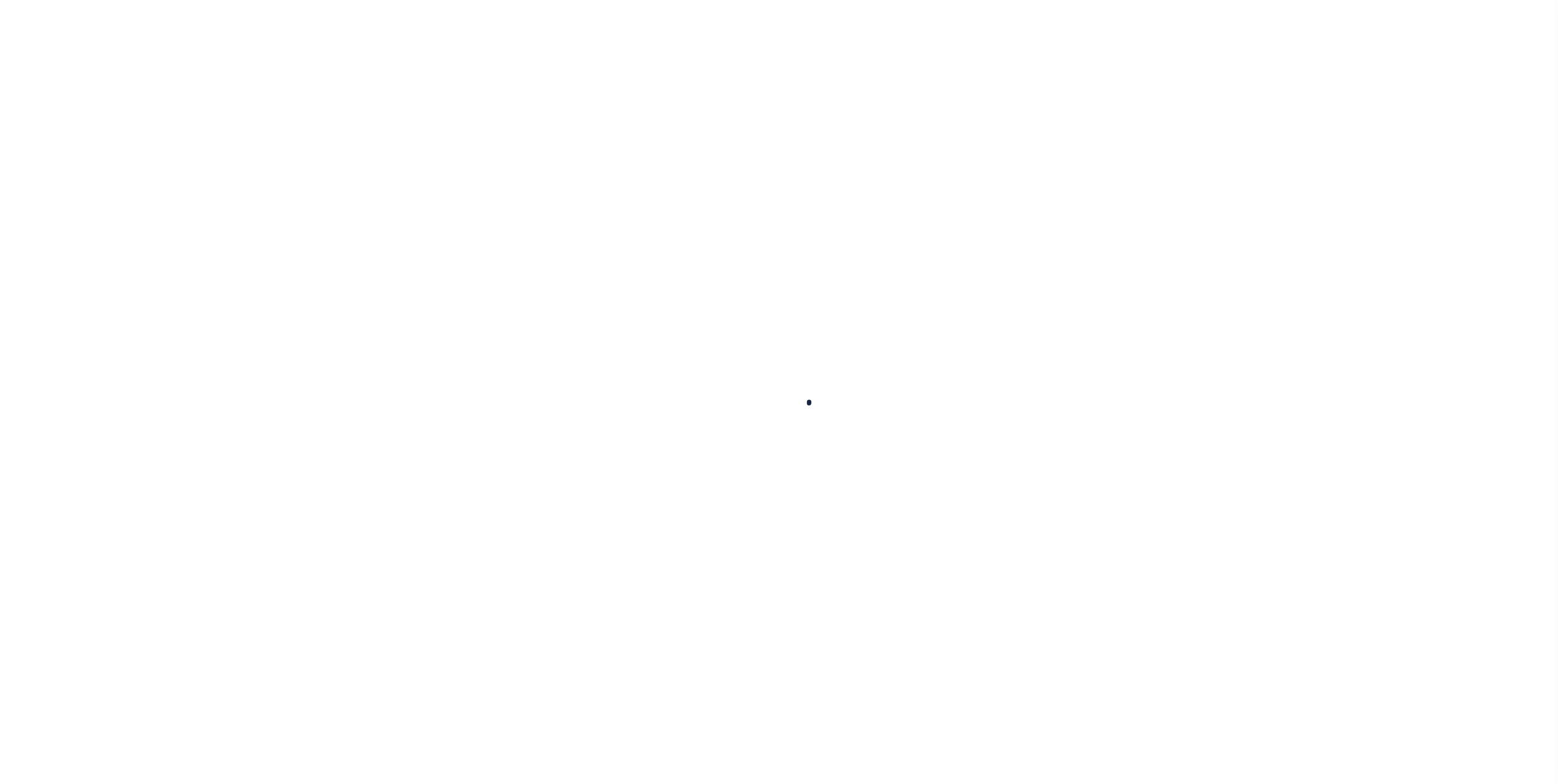
select select
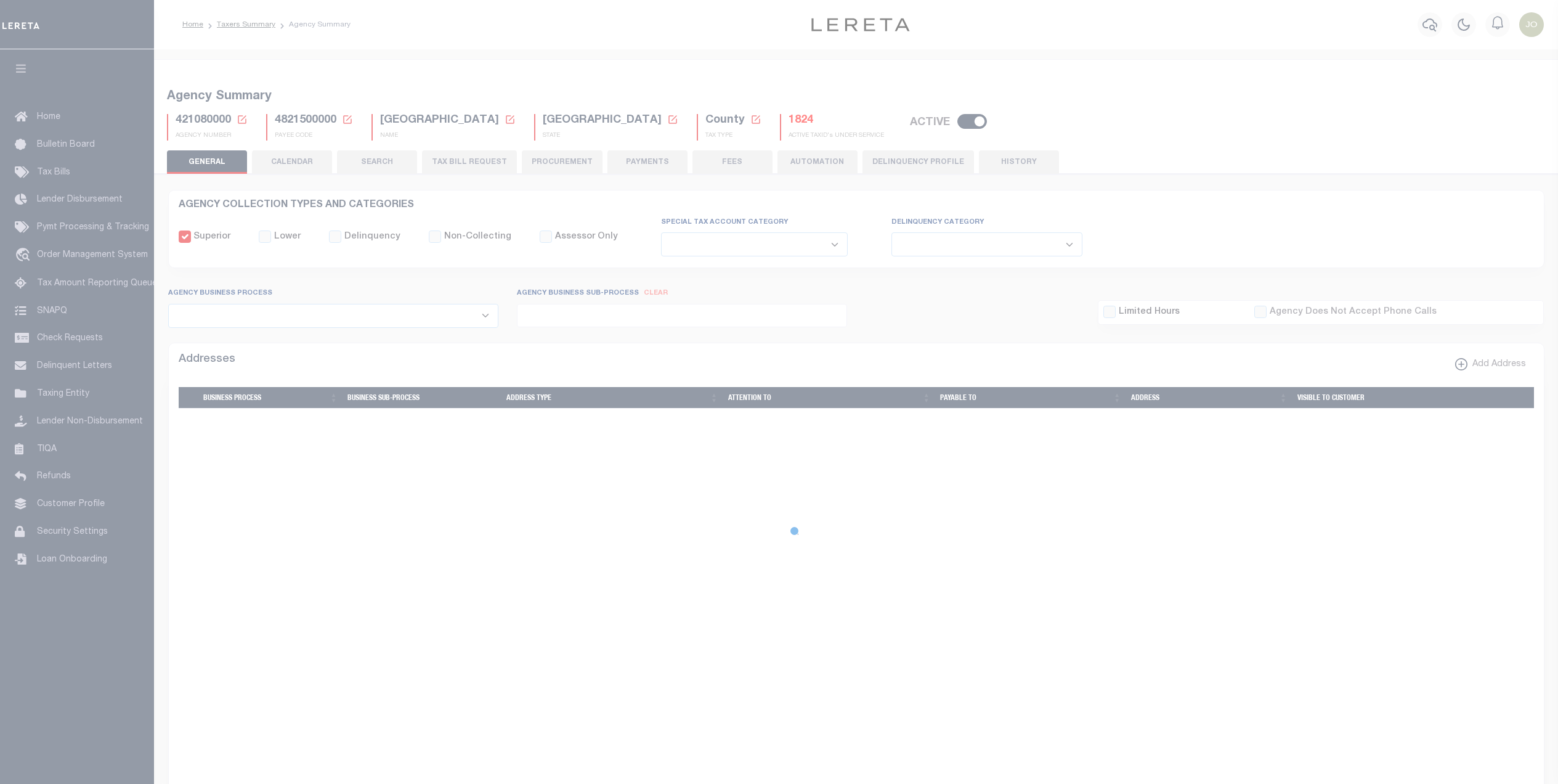
select select
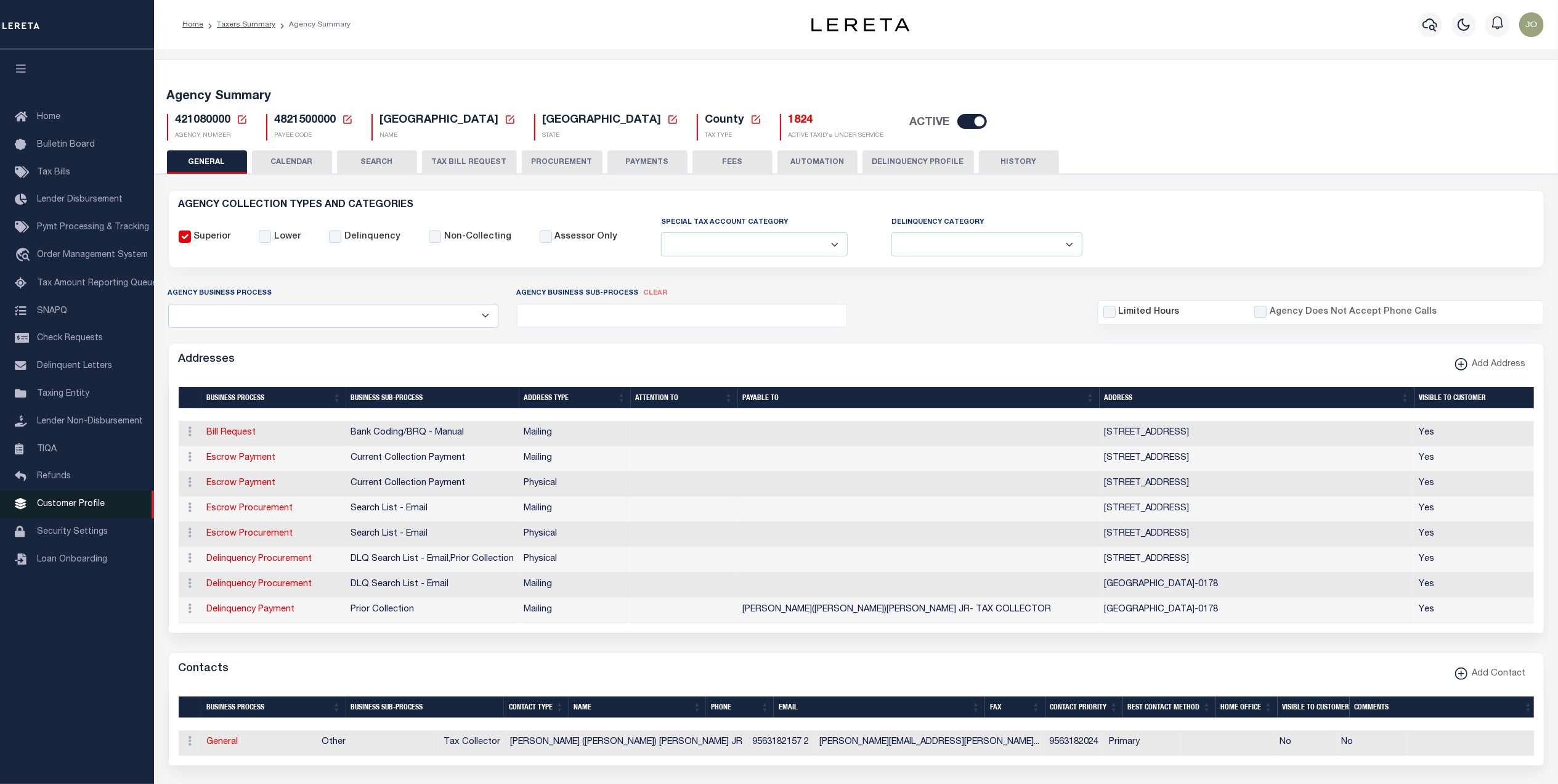
click at [74, 509] on span "Customer Profile" at bounding box center [70, 504] width 68 height 9
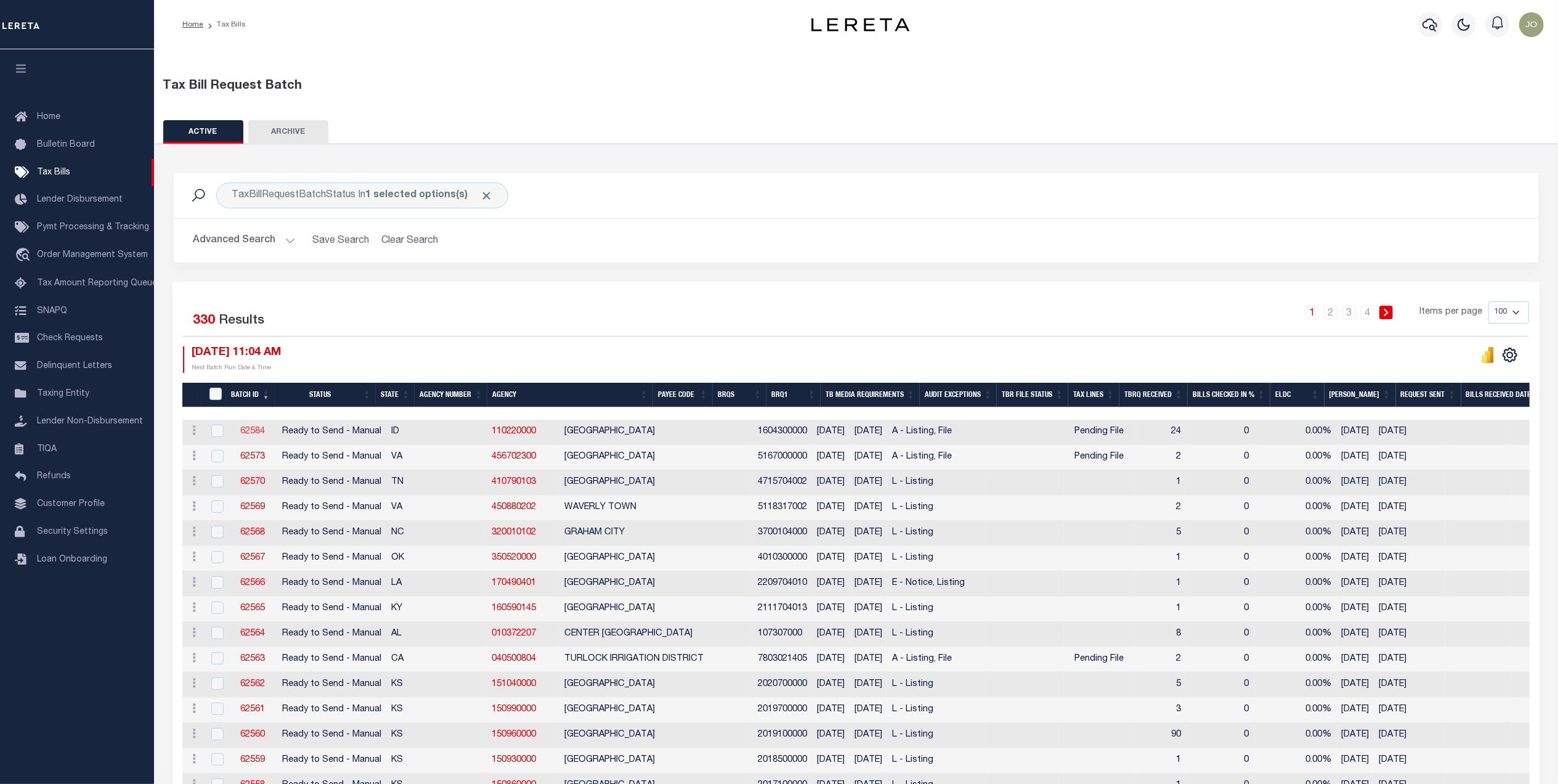
click at [252, 431] on link "62584" at bounding box center [252, 431] width 25 height 9
checkbox input "true"
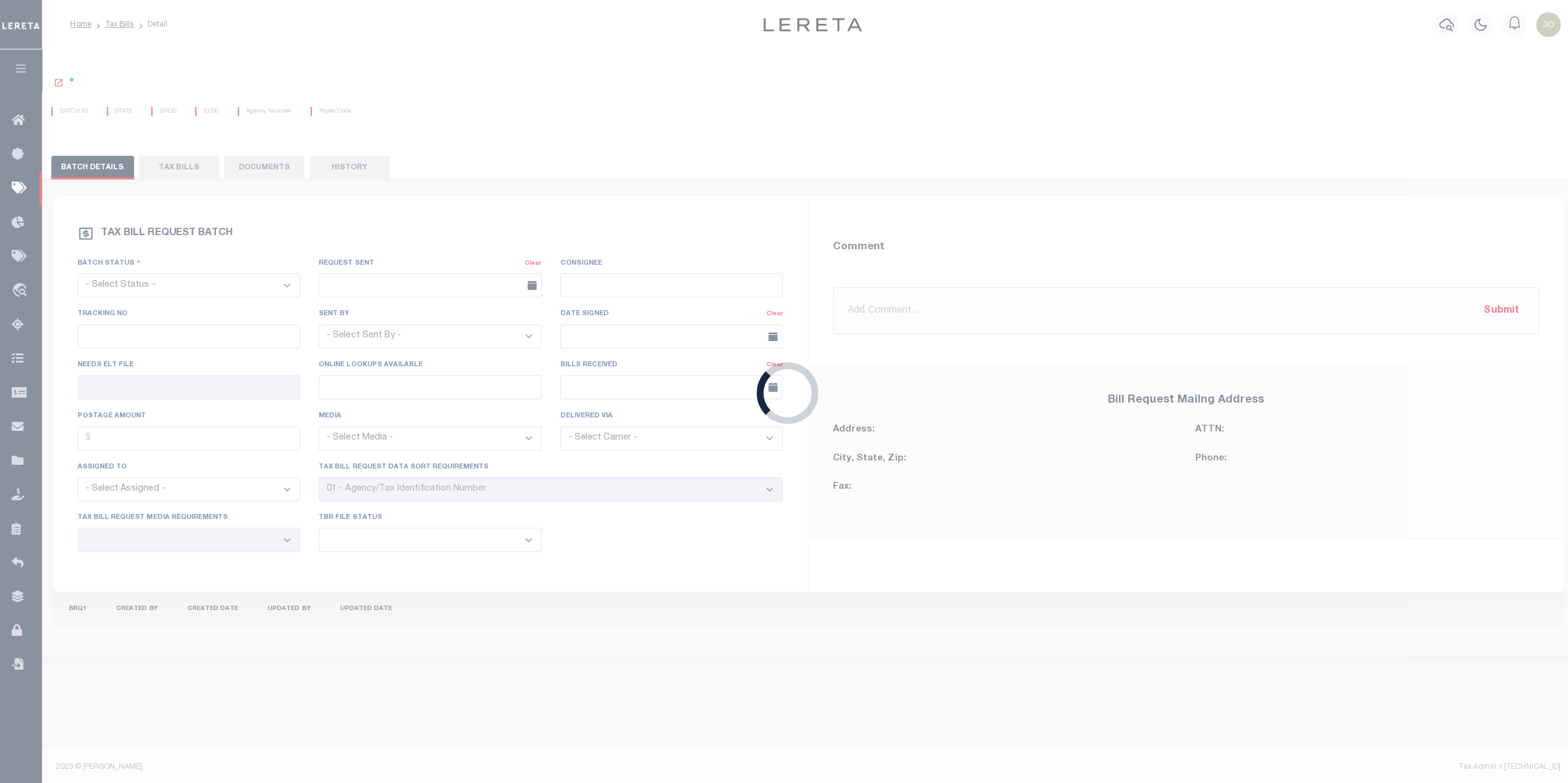
select select "RTS"
type input "No"
type input "Yes"
select select "16"
select select "1"
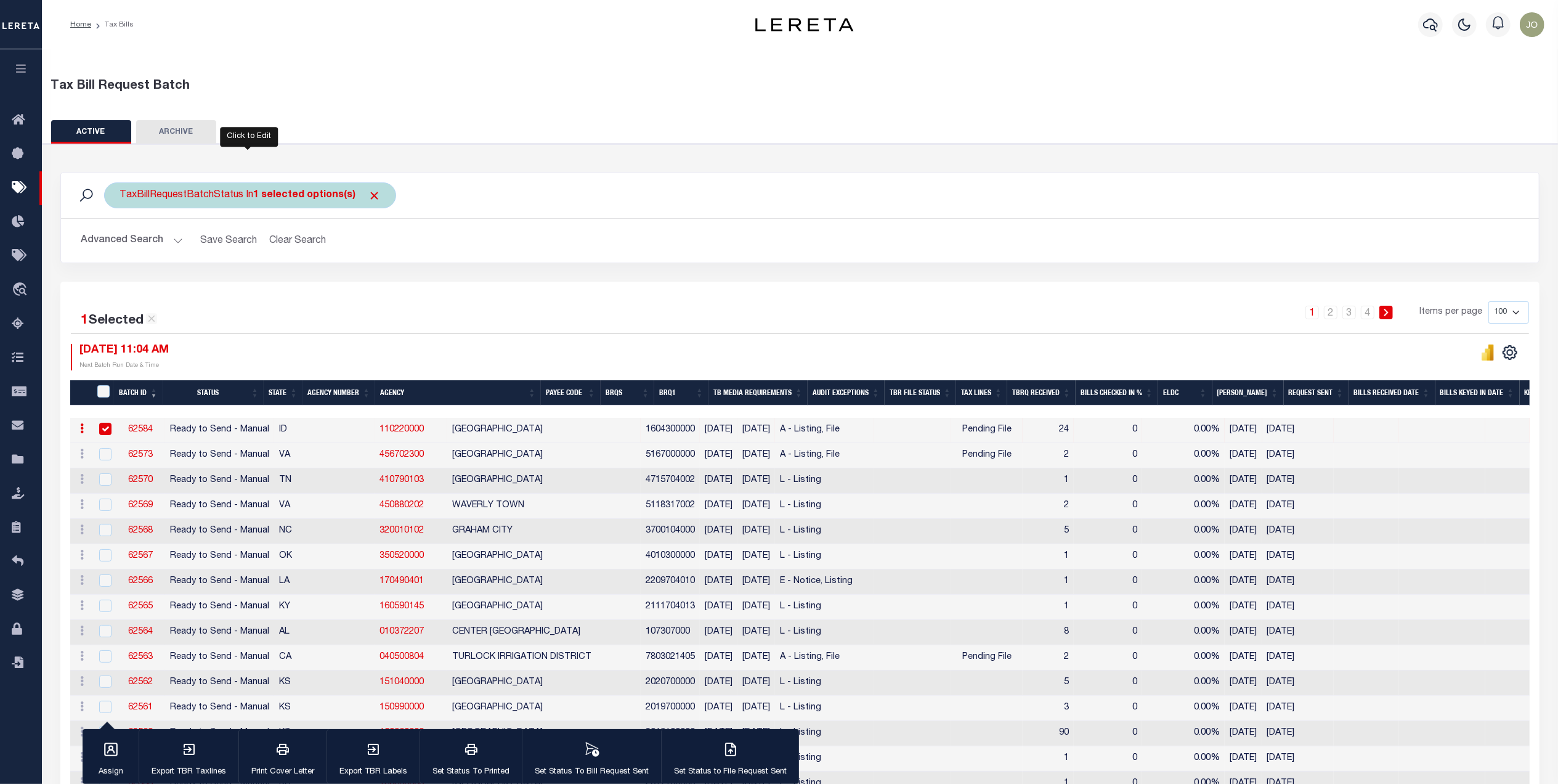
click at [284, 192] on b "1 selected options(s)" at bounding box center [304, 195] width 102 height 10
click at [371, 193] on span "Click to Remove" at bounding box center [374, 196] width 13 height 13
click at [173, 242] on button "Advanced Search" at bounding box center [131, 240] width 102 height 24
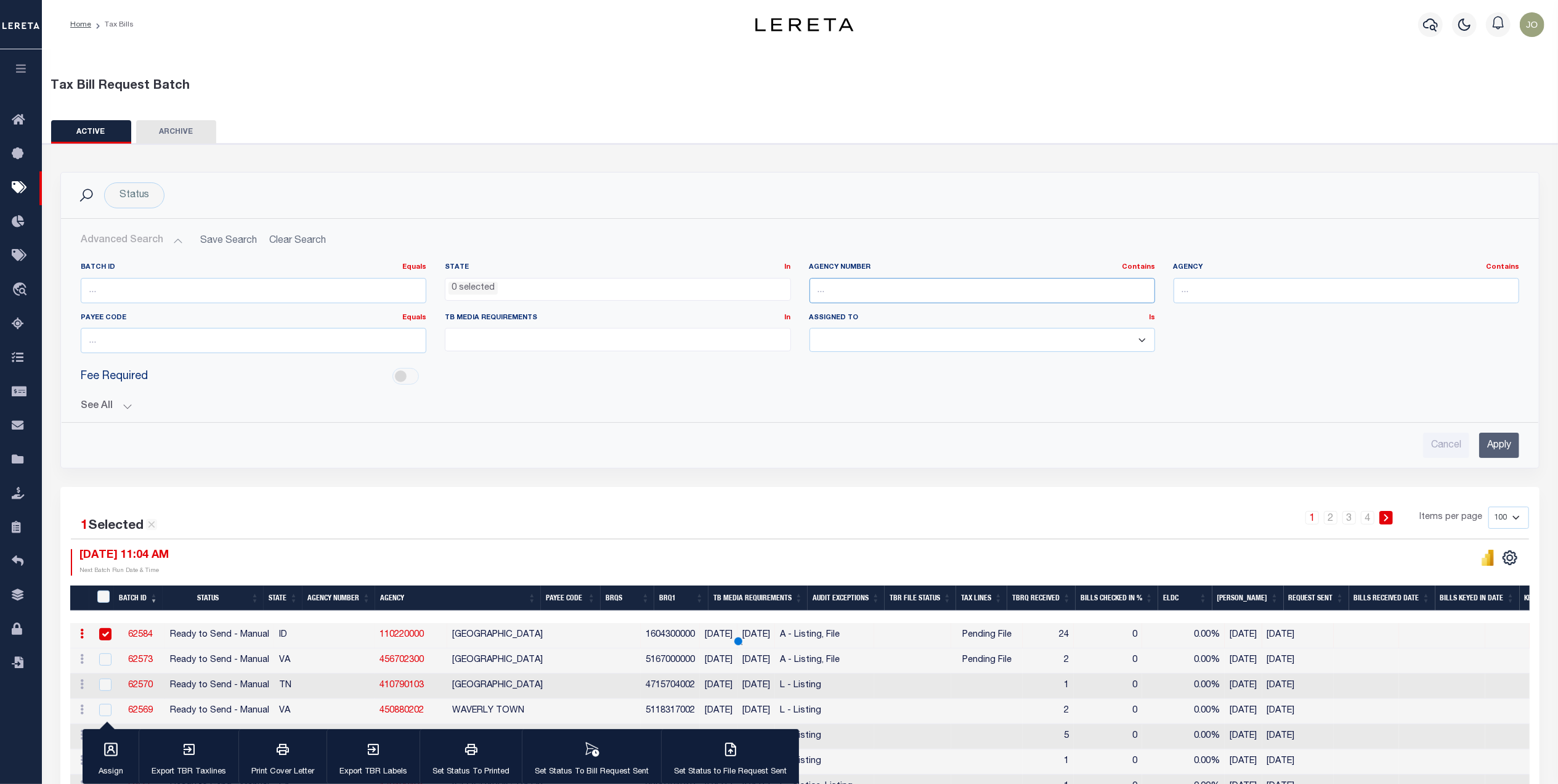
click at [893, 292] on input "text" at bounding box center [982, 291] width 346 height 25
paste input "421080000"
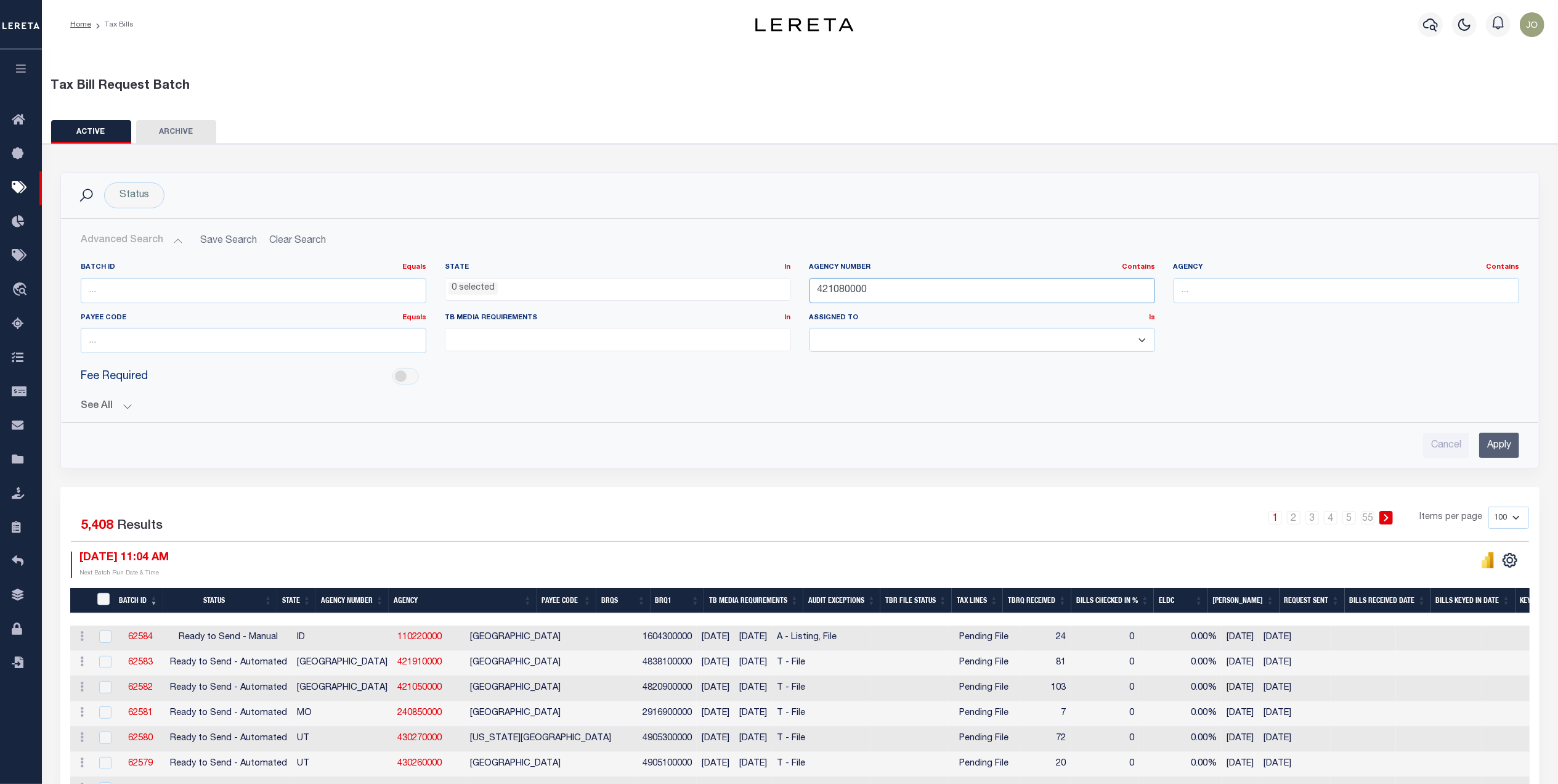
type input "421080000"
click at [1514, 445] on input "Apply" at bounding box center [1499, 445] width 40 height 25
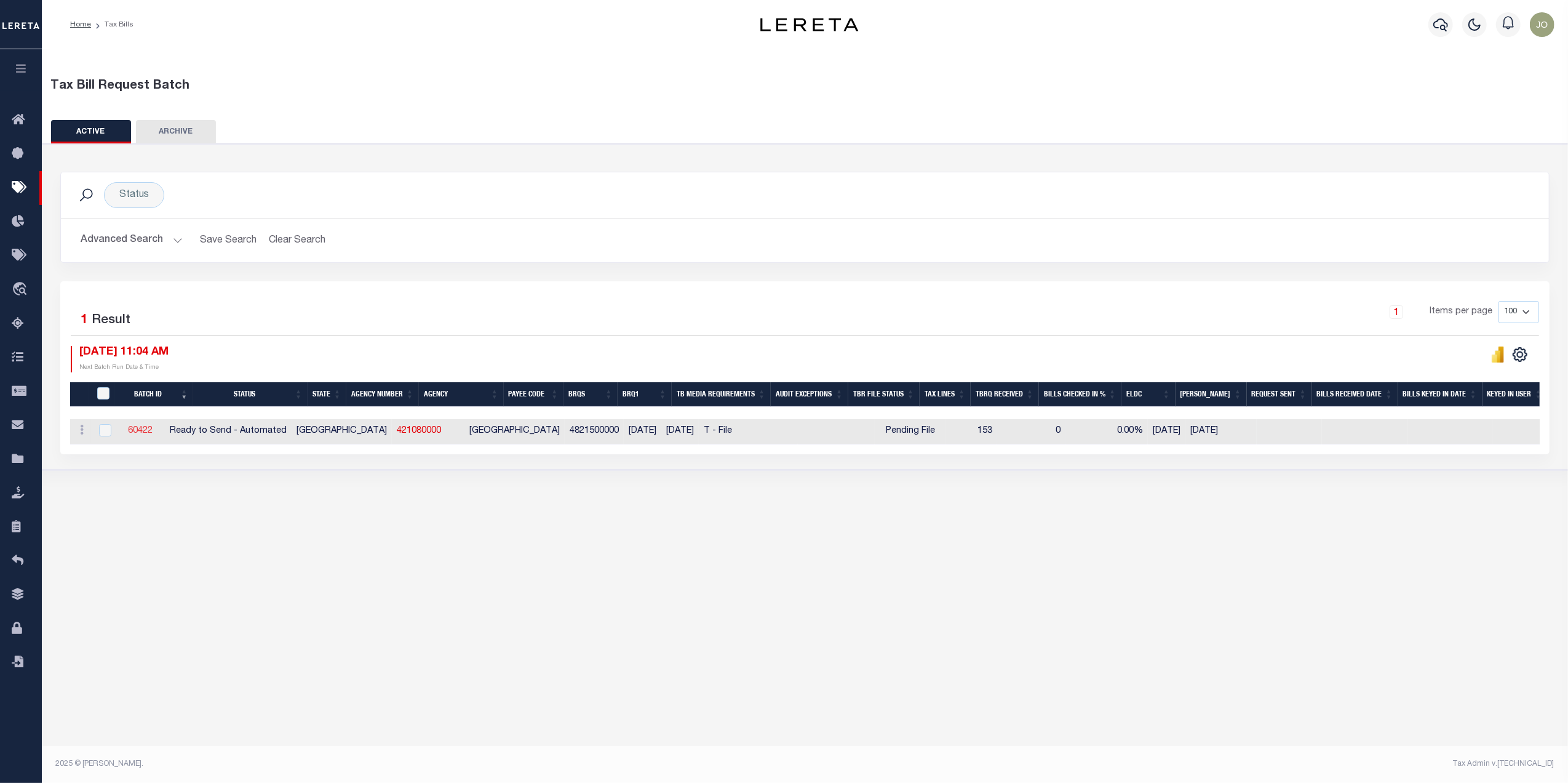
click at [153, 432] on link "60422" at bounding box center [140, 430] width 25 height 9
select select "RTA"
type input "Yes"
select select "27"
select select "22"
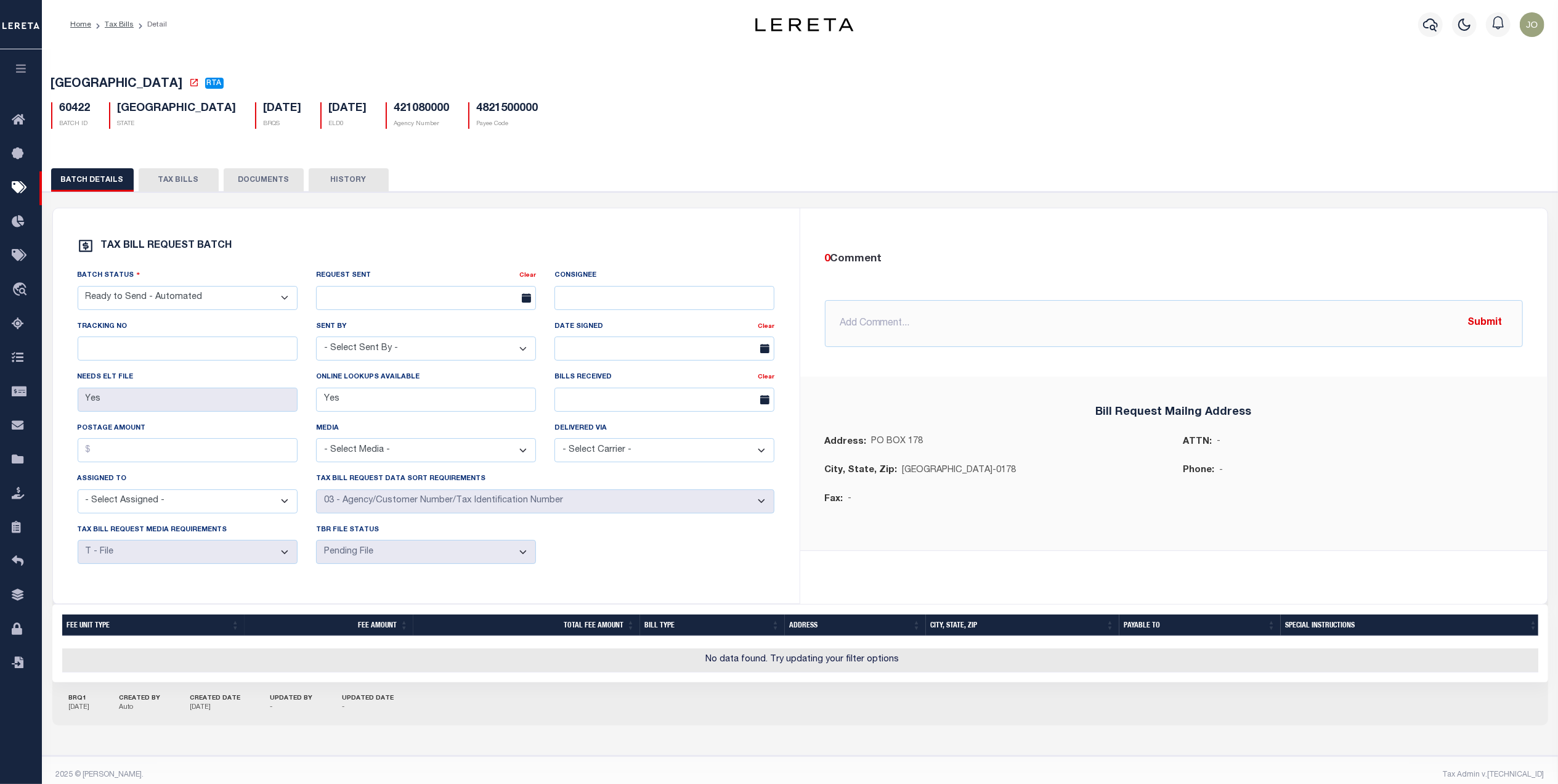
click at [176, 187] on button "TAX BILLS" at bounding box center [178, 179] width 80 height 23
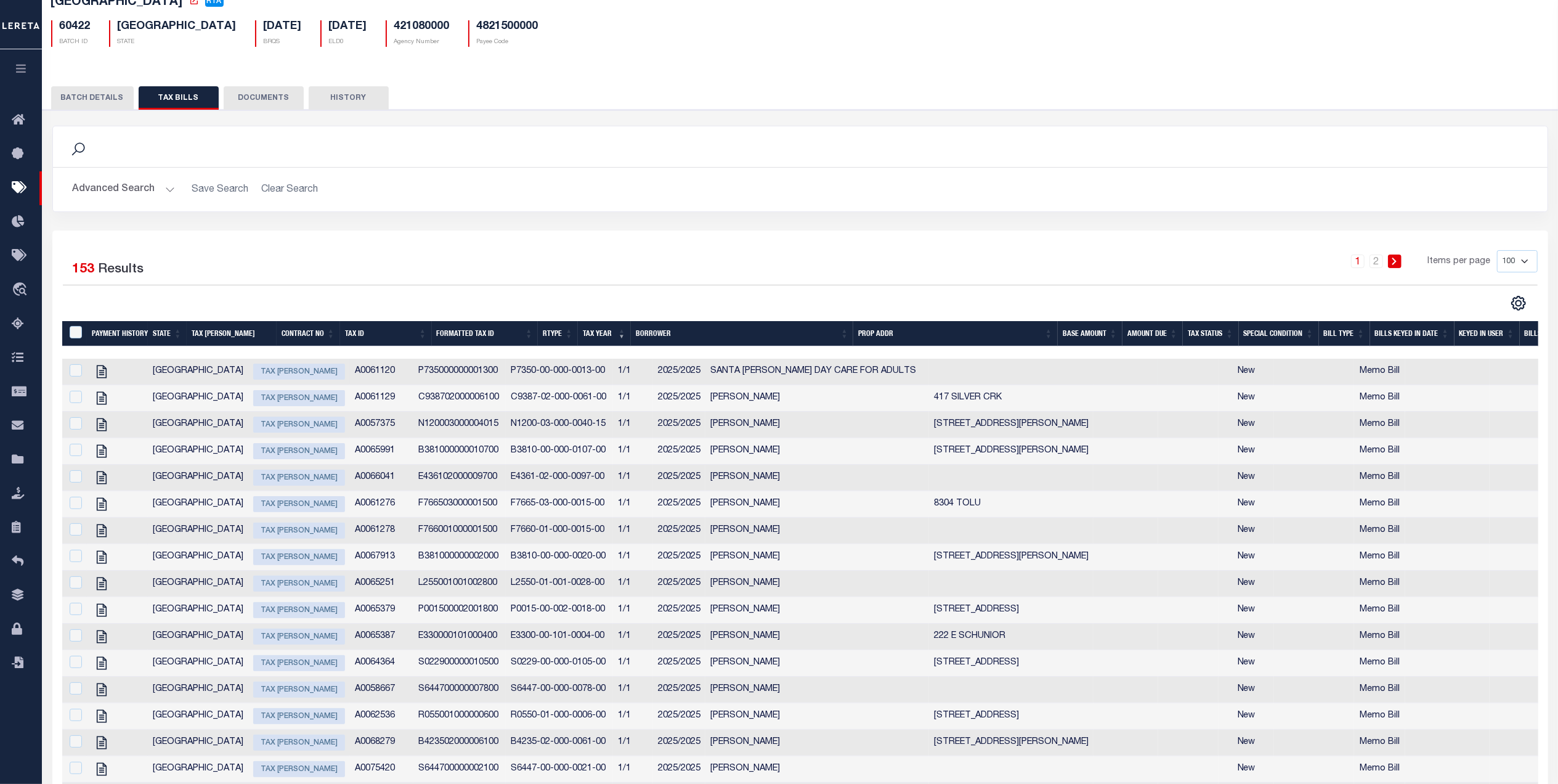
scroll to position [164, 0]
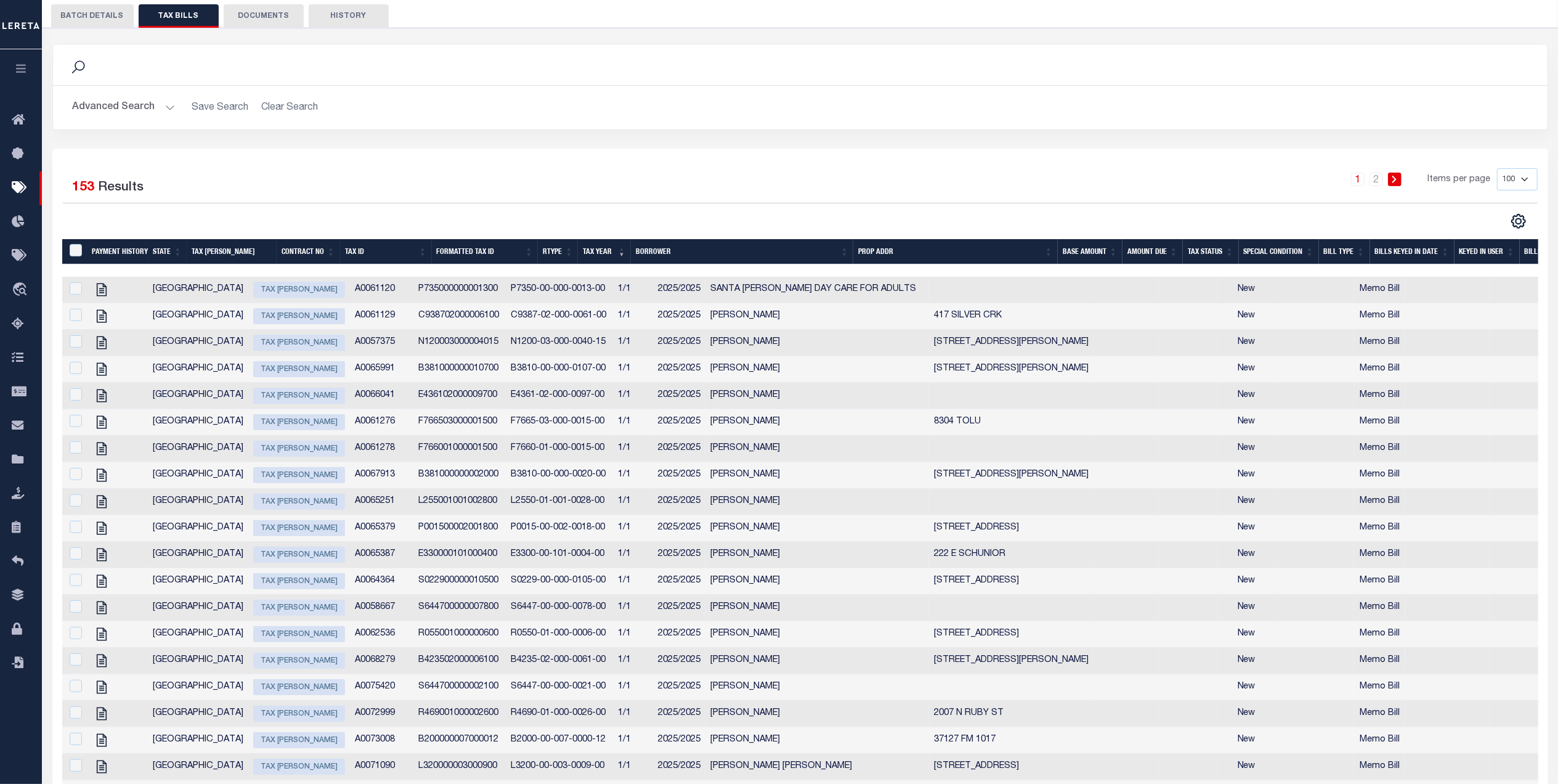
click at [626, 187] on div "1 2 Items per page 100 200 500 1000" at bounding box center [987, 184] width 1102 height 32
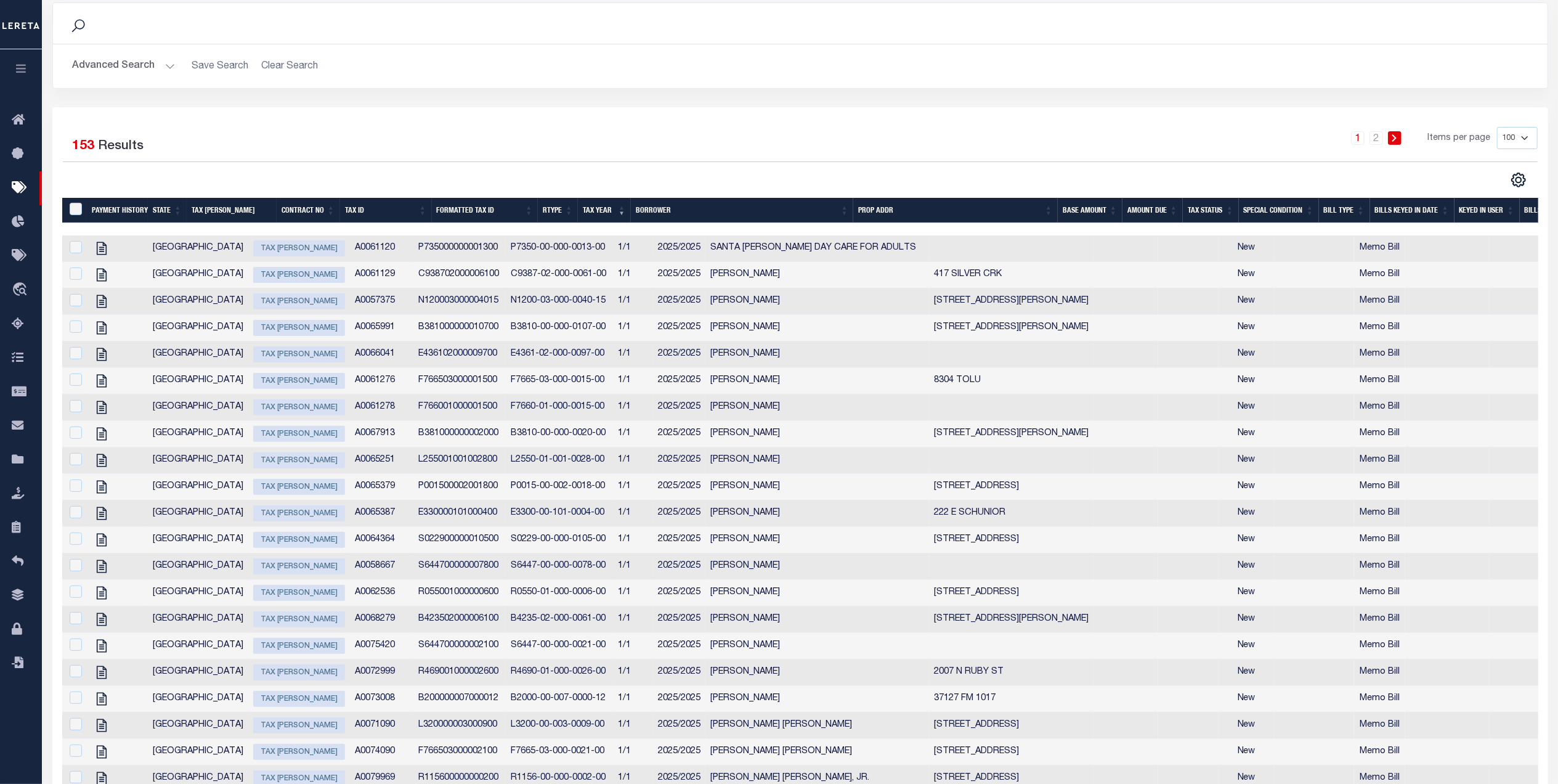
scroll to position [0, 0]
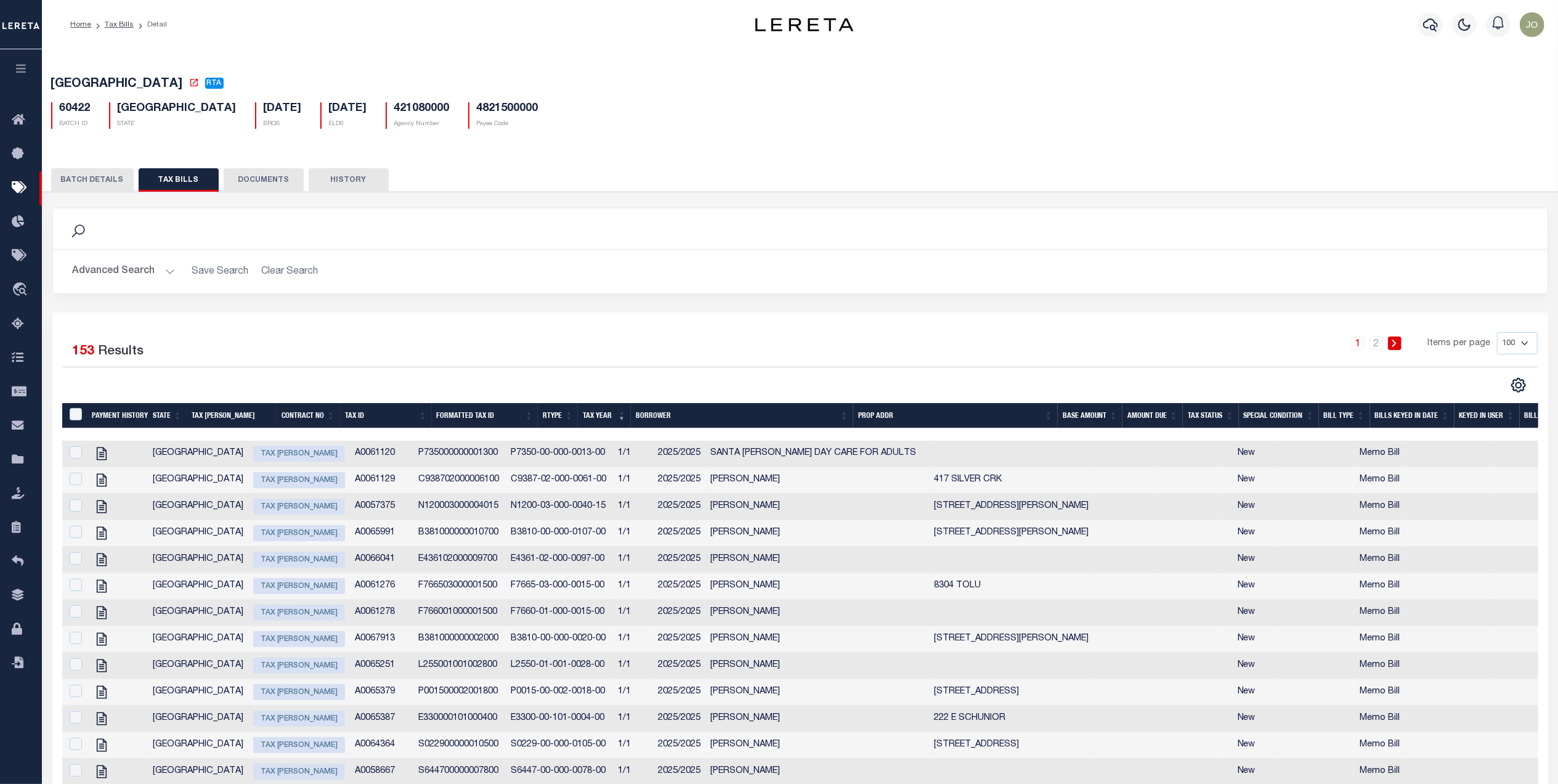
click at [763, 348] on div "1 2 Items per page 100 200 500 1000" at bounding box center [987, 348] width 1102 height 32
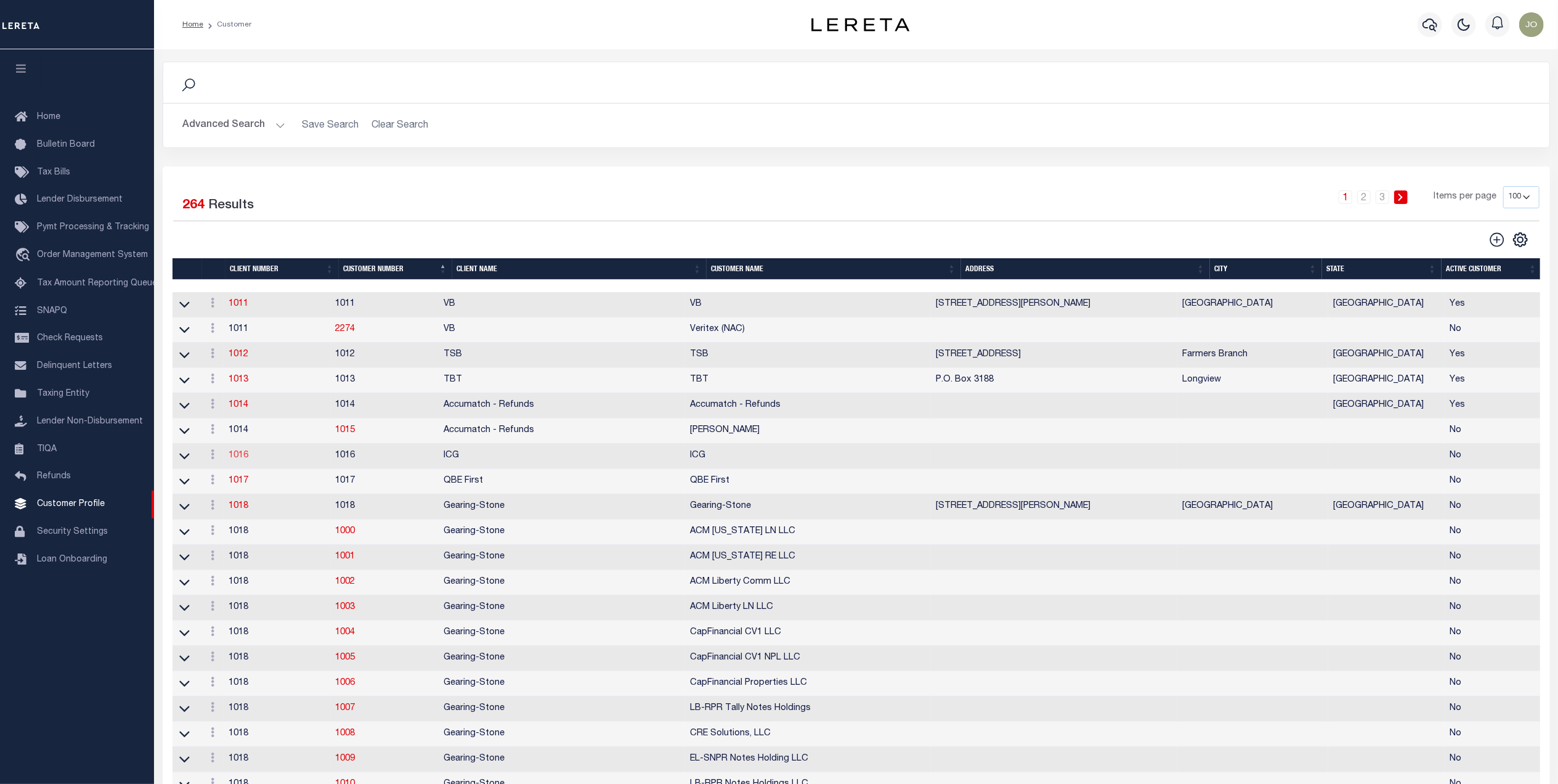
click at [242, 459] on link "1016" at bounding box center [238, 455] width 20 height 9
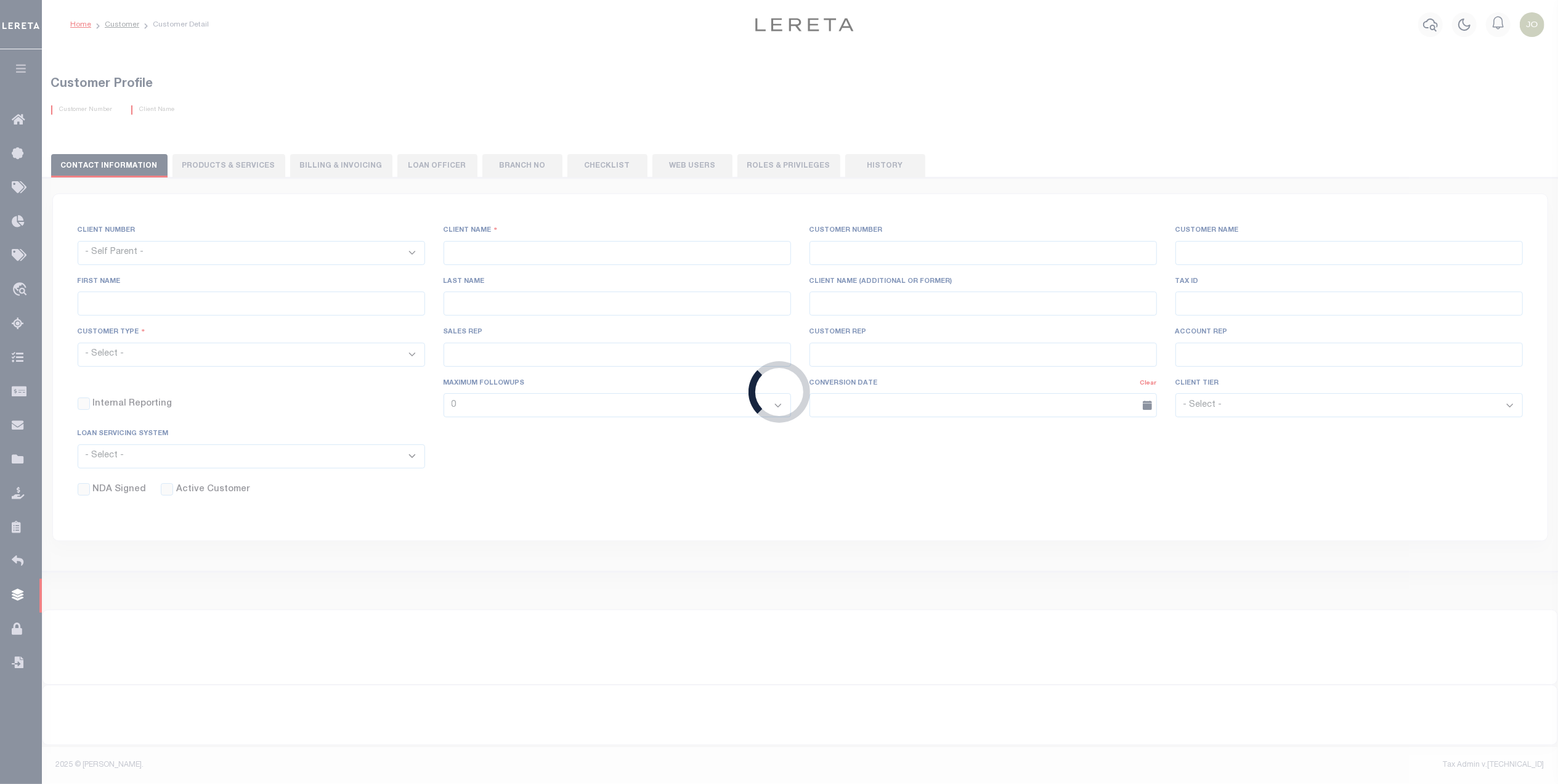
select select
type input "ICG"
type input "1016"
type input "ICG"
checkbox input "false"
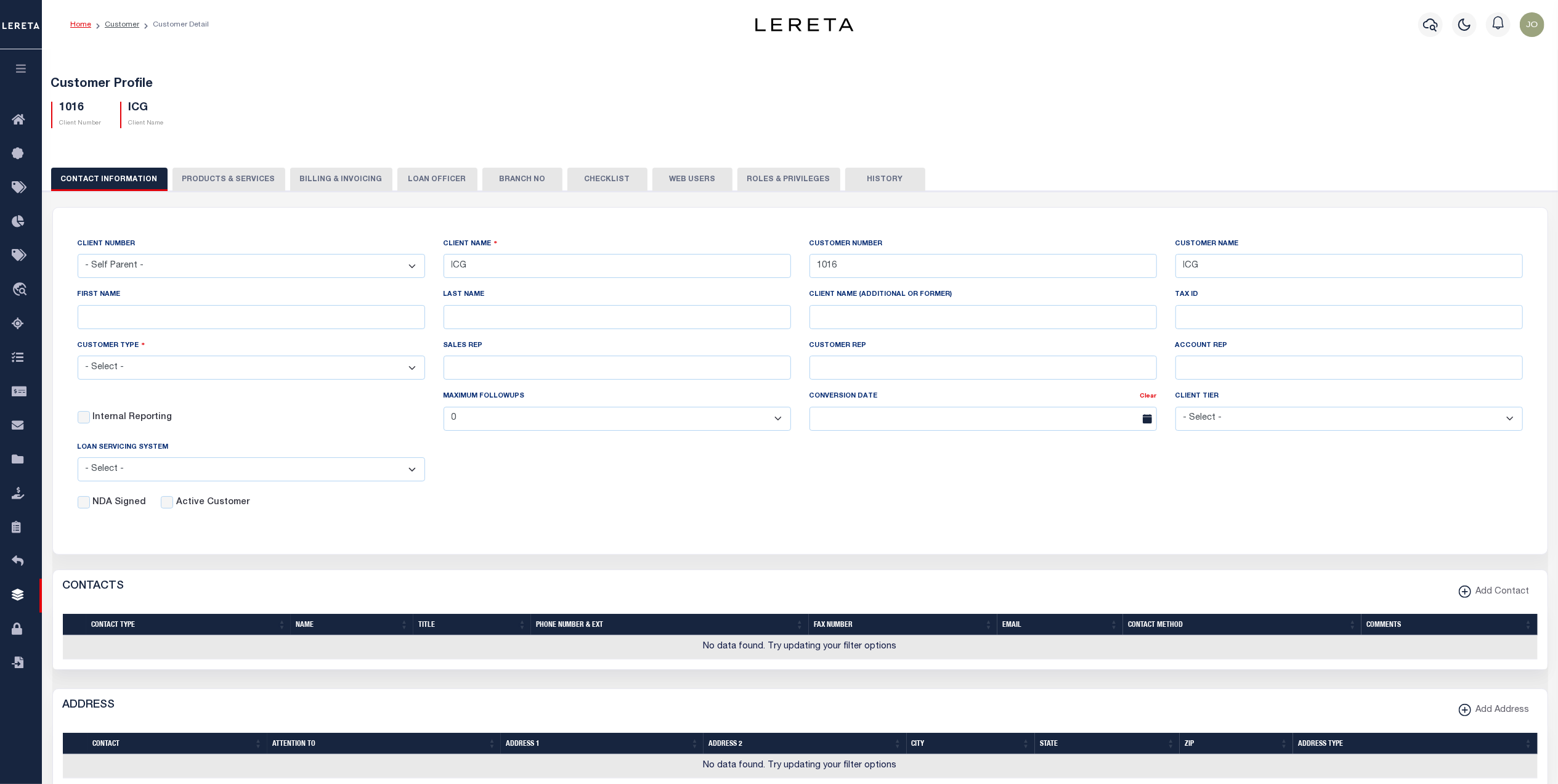
click at [463, 80] on h5 "Customer Profile" at bounding box center [800, 84] width 1498 height 15
click at [417, 124] on div "1016 Client Number ICG Client Name" at bounding box center [801, 110] width 1517 height 37
click at [18, 603] on icon at bounding box center [21, 595] width 20 height 15
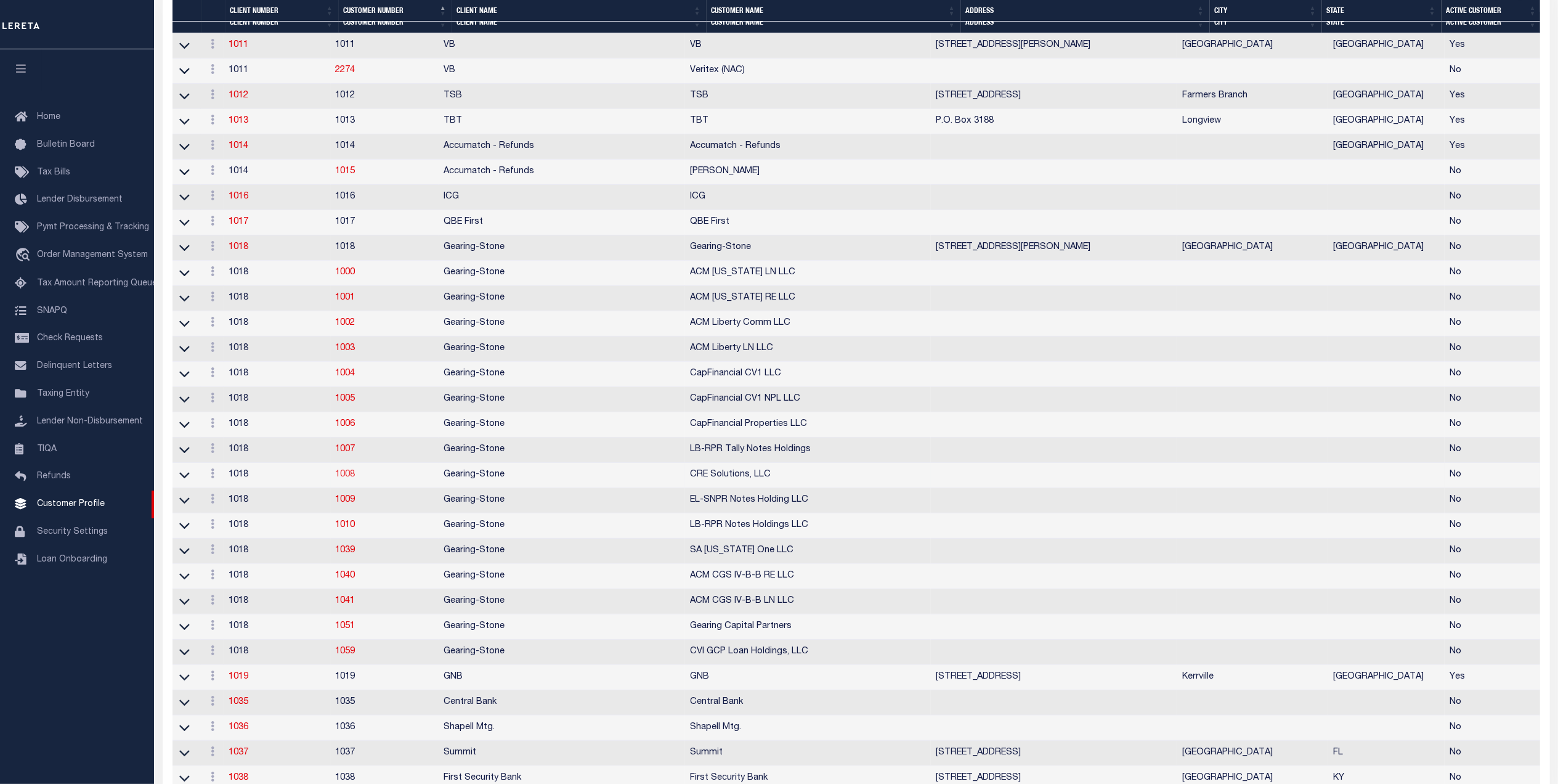
scroll to position [493, 0]
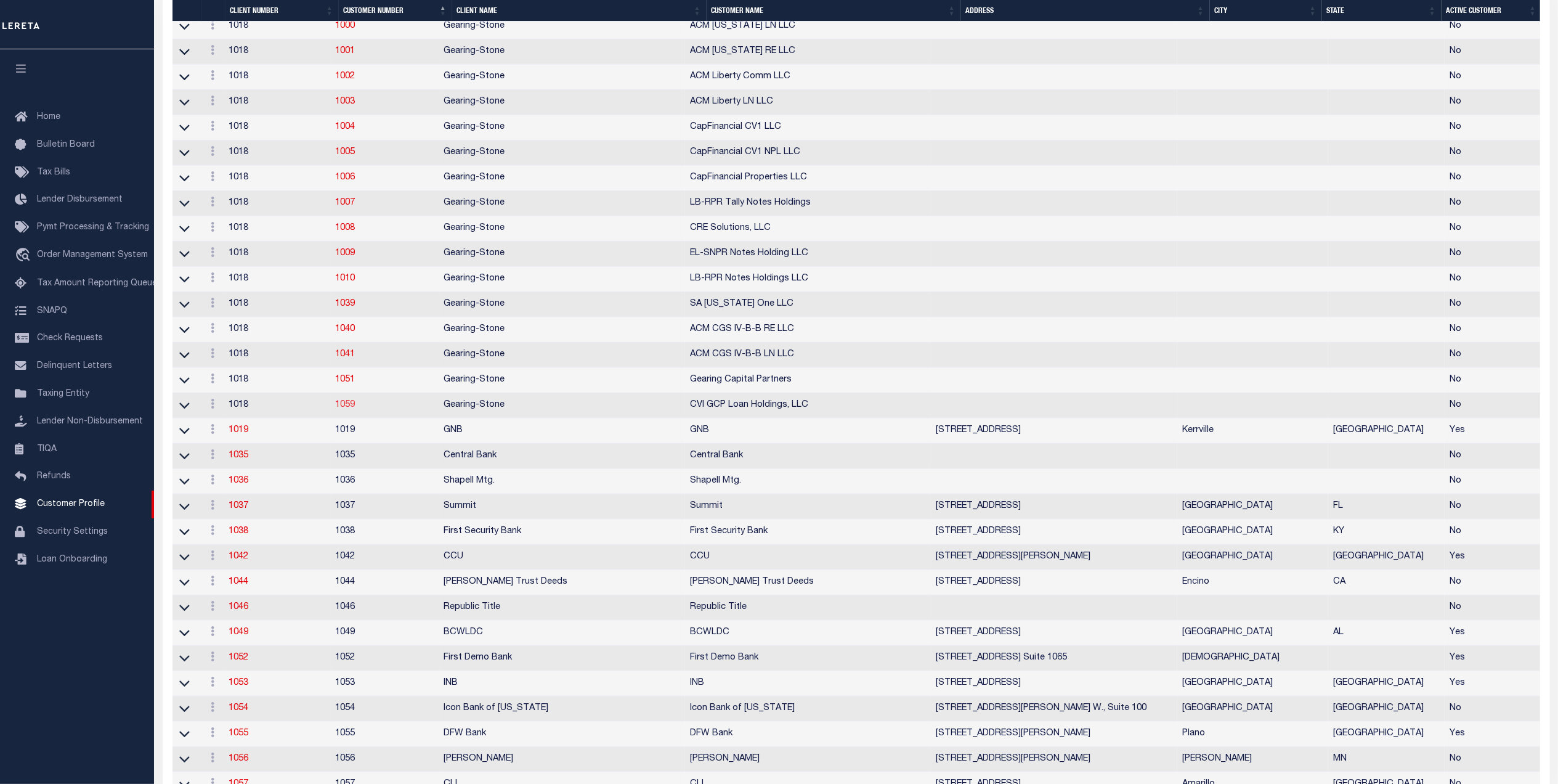
click at [351, 409] on link "1059" at bounding box center [346, 404] width 20 height 9
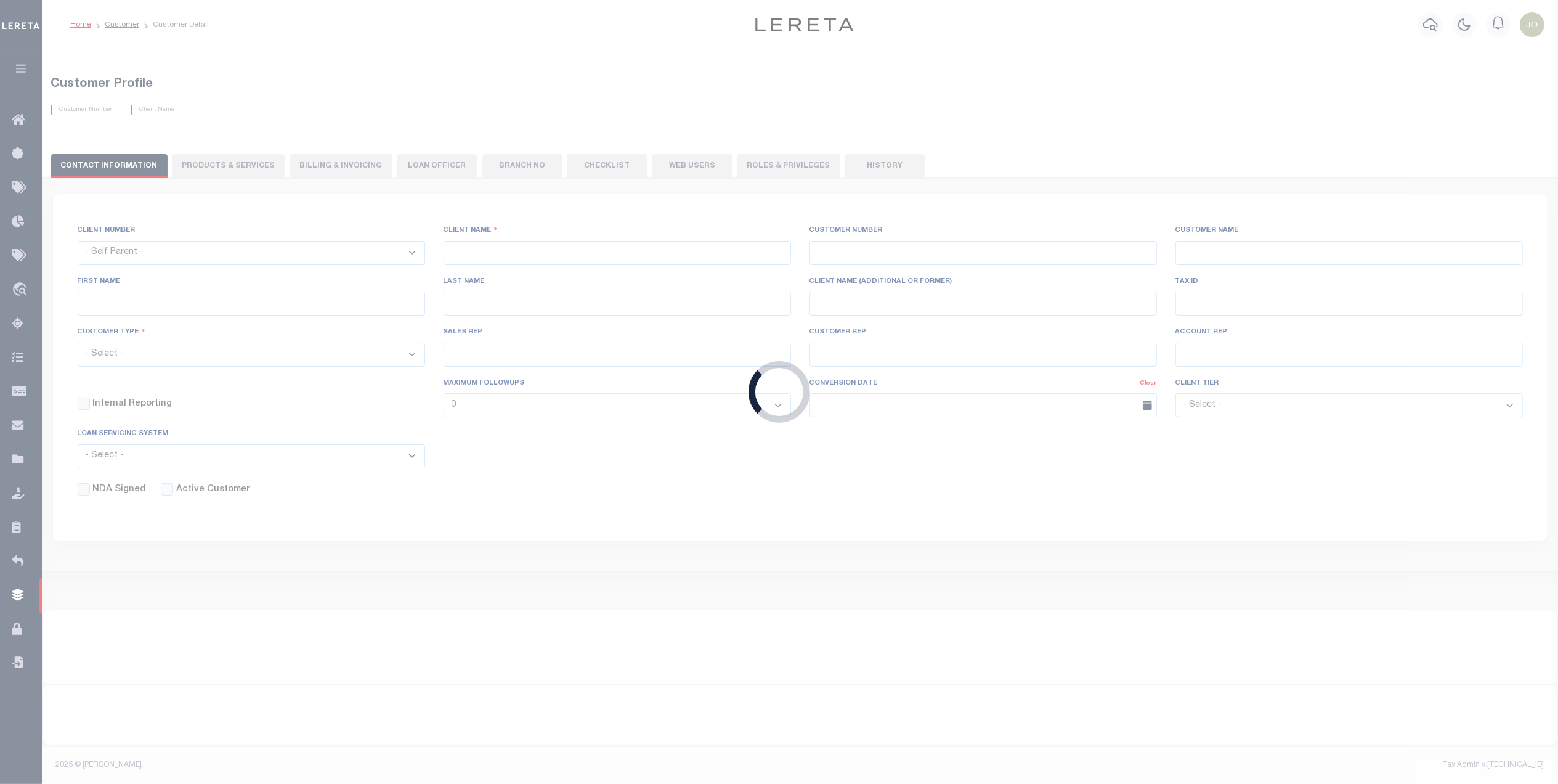
select select "1018"
type input "Gearing-Stone"
type input "1059"
type input "CVI GCP Loan Holdings, LLC"
checkbox input "false"
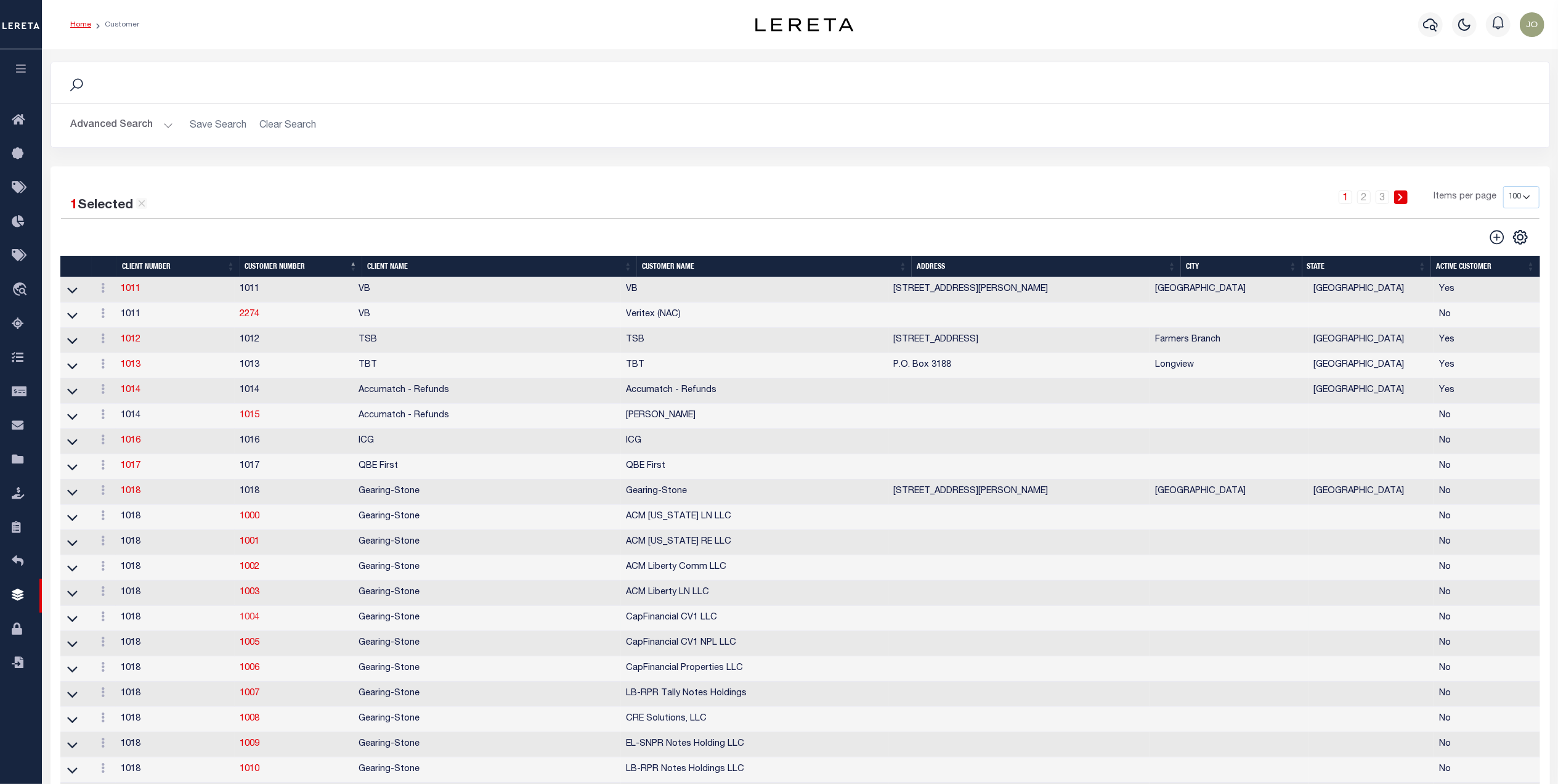
scroll to position [82, 0]
